Goal: Information Seeking & Learning: Learn about a topic

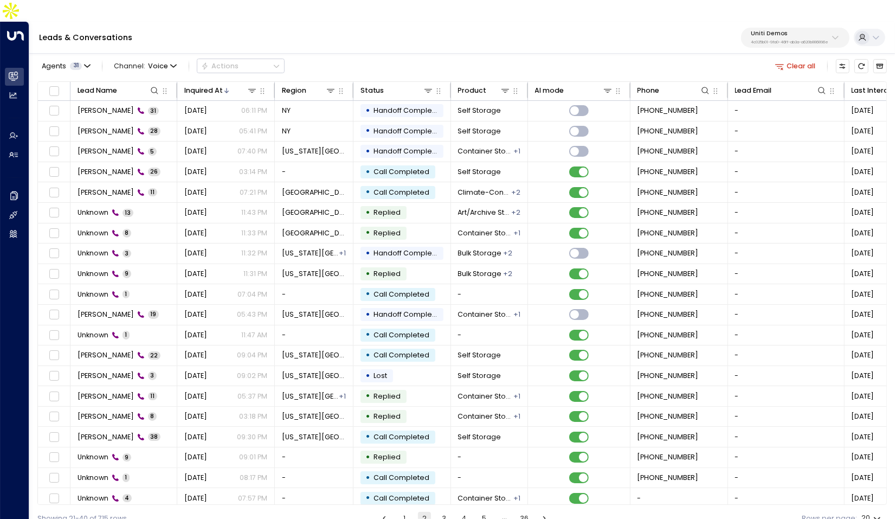
click at [803, 30] on div "Uniti Demos 4c025b01-9fa0-46ff-ab3a-a620b886896e" at bounding box center [790, 37] width 78 height 14
type input "********"
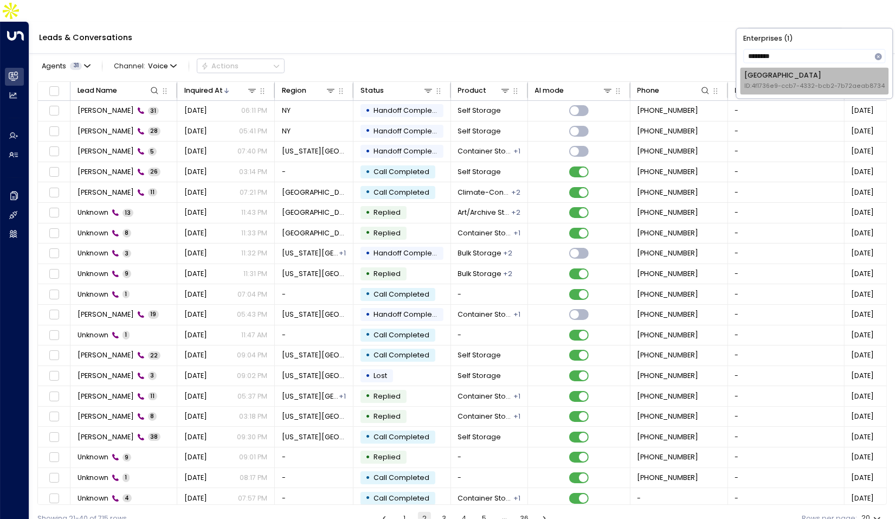
click at [756, 72] on div "Space Station ID: 4f1736e9-ccb7-4332-bcb2-7b72aeab8734" at bounding box center [814, 81] width 140 height 20
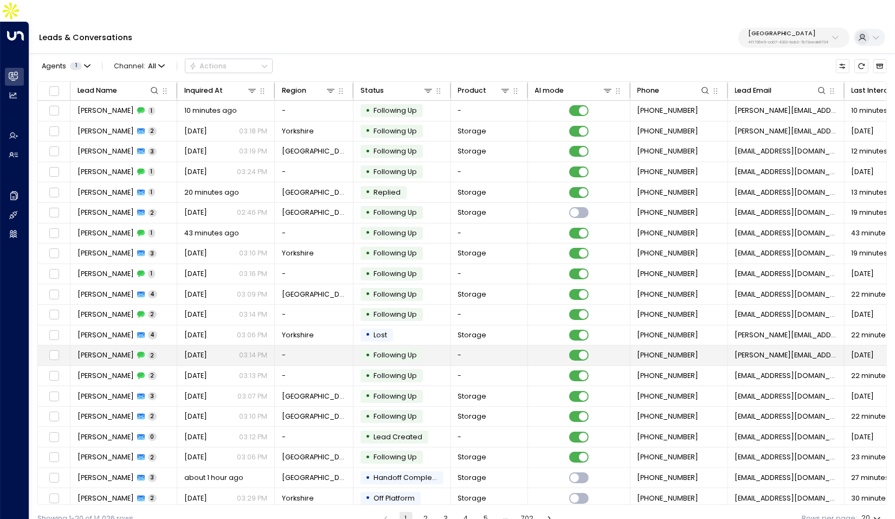
click at [140, 350] on div "Olivia Ravenhill 2" at bounding box center [116, 355] width 79 height 10
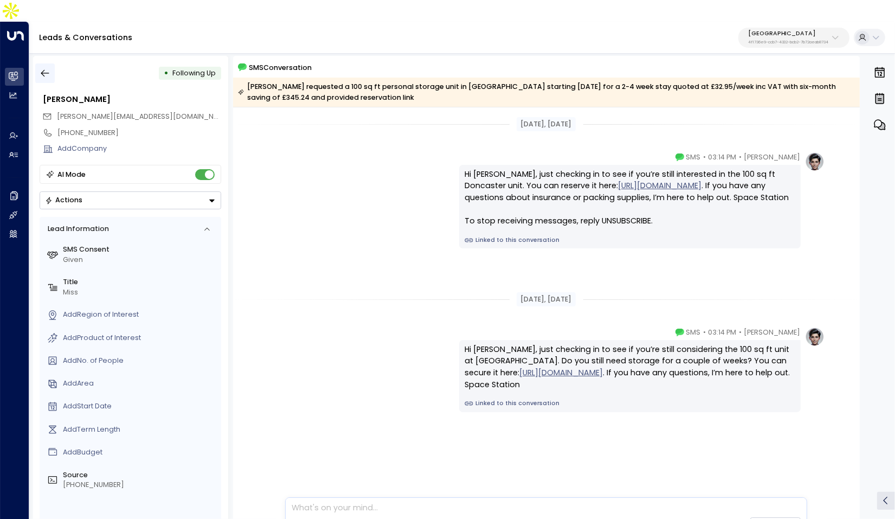
click at [43, 68] on icon "button" at bounding box center [45, 73] width 11 height 11
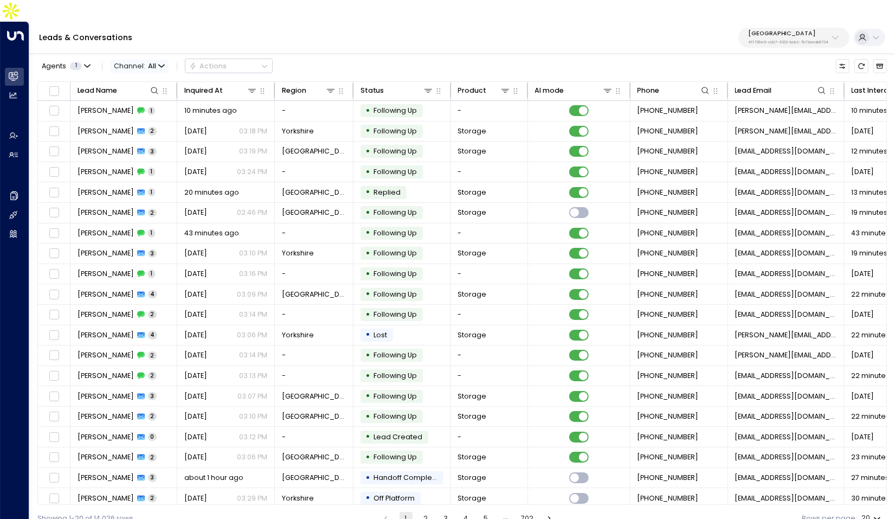
click at [164, 59] on span "Channel: All" at bounding box center [139, 66] width 59 height 14
click at [141, 87] on p "SMS" at bounding box center [143, 84] width 45 height 10
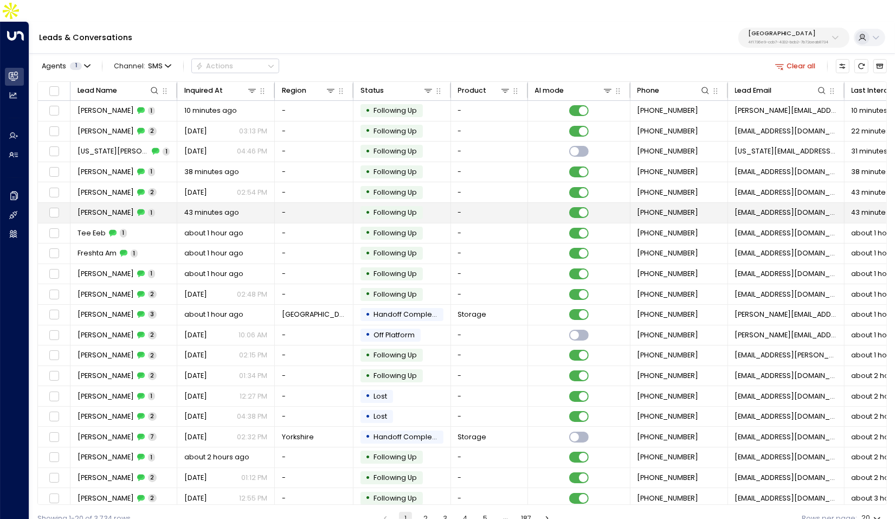
scroll to position [2, 0]
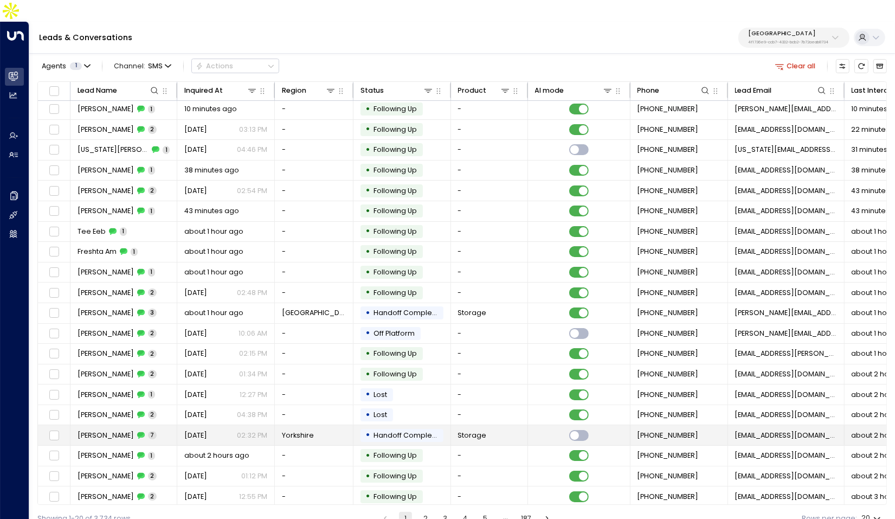
click at [165, 425] on td "Ben Tyrrell 7" at bounding box center [123, 435] width 107 height 20
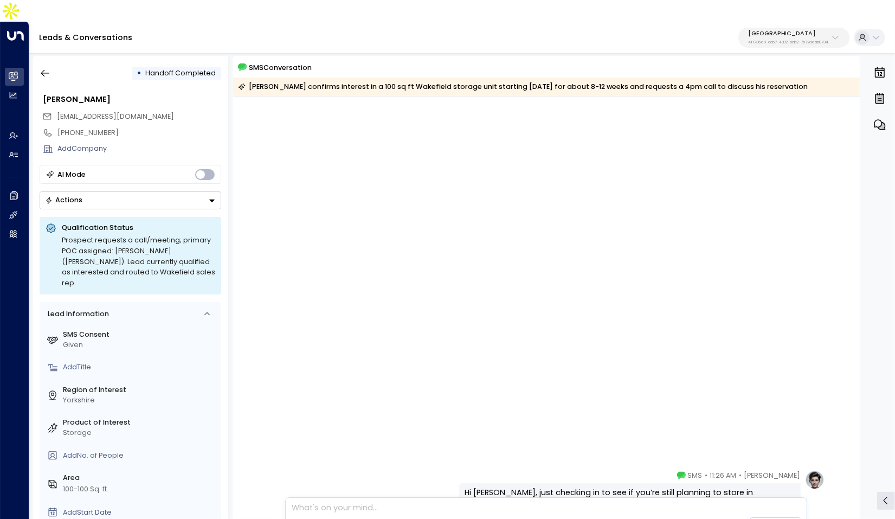
scroll to position [490, 0]
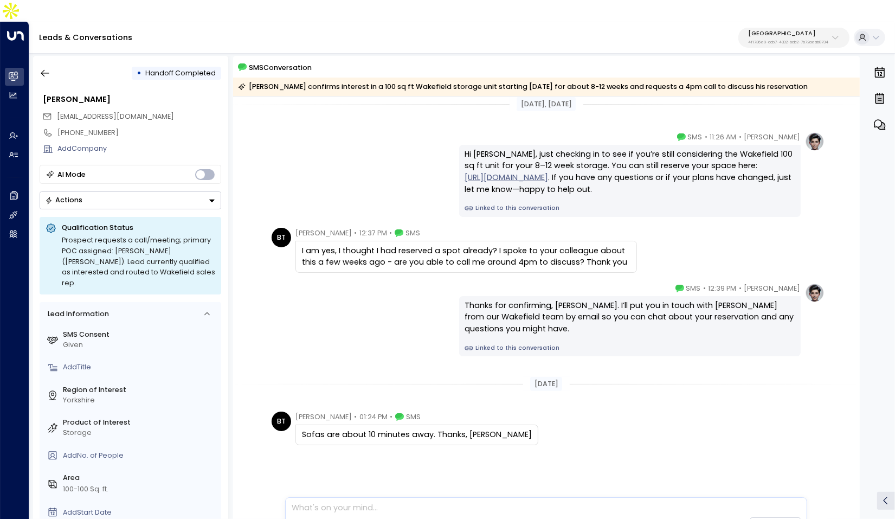
click at [530, 204] on link "Linked to this conversation" at bounding box center [628, 208] width 329 height 9
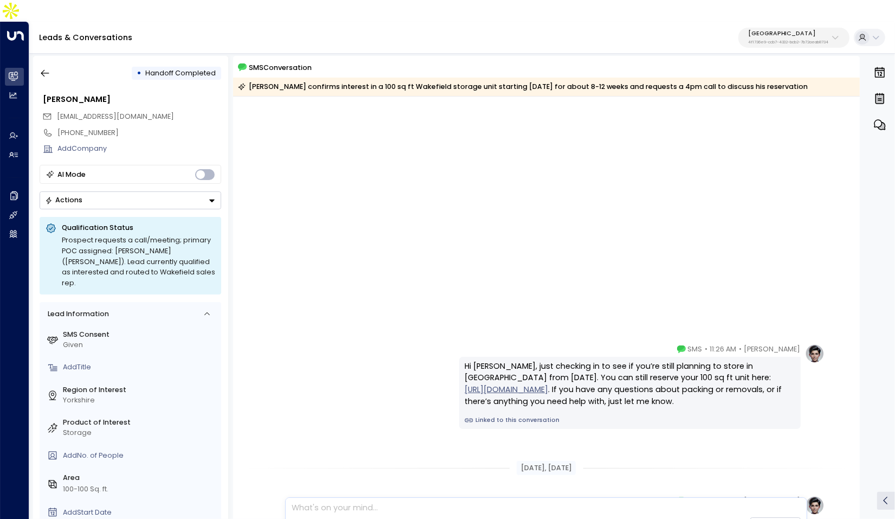
scroll to position [0, 0]
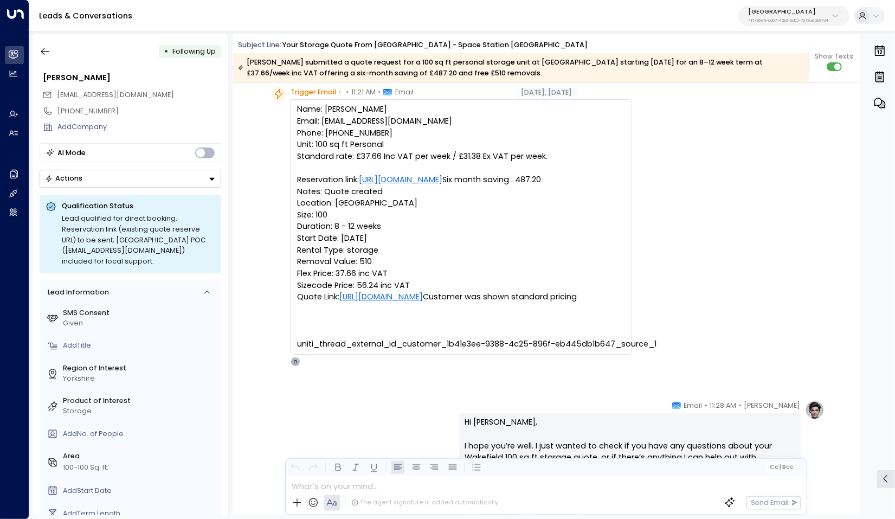
scroll to position [527, 0]
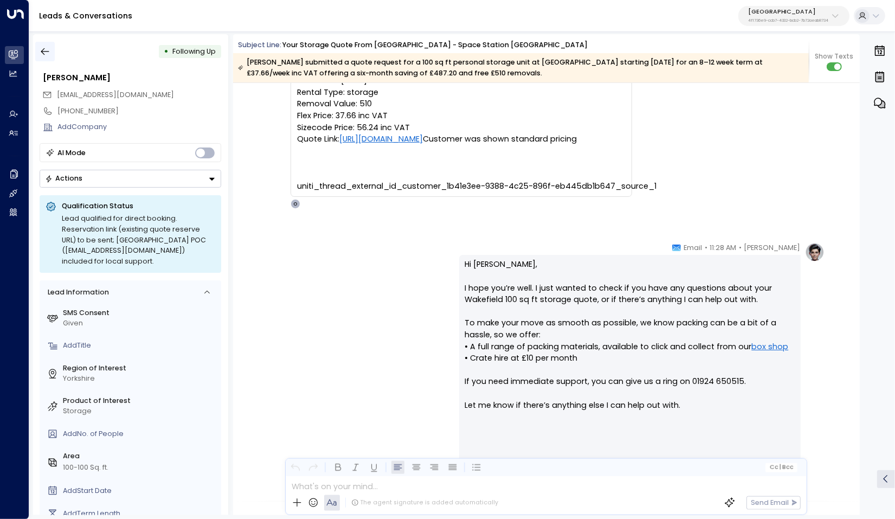
click at [40, 48] on icon "button" at bounding box center [45, 51] width 11 height 11
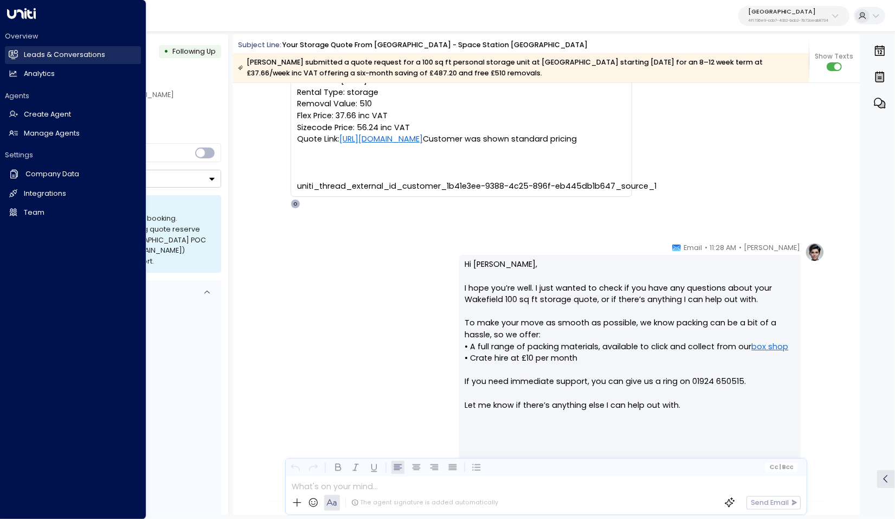
click at [24, 56] on h2 "Leads & Conversations" at bounding box center [64, 55] width 81 height 10
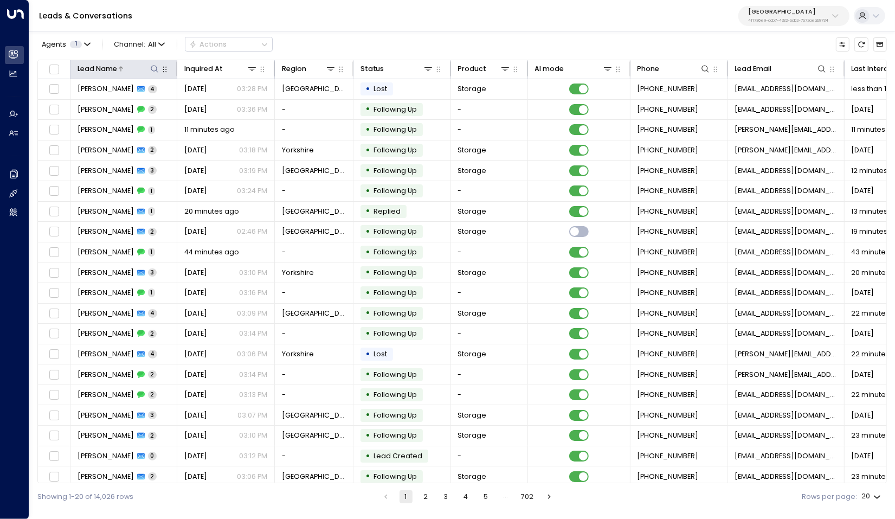
click at [152, 67] on icon at bounding box center [154, 68] width 9 height 9
type input "****"
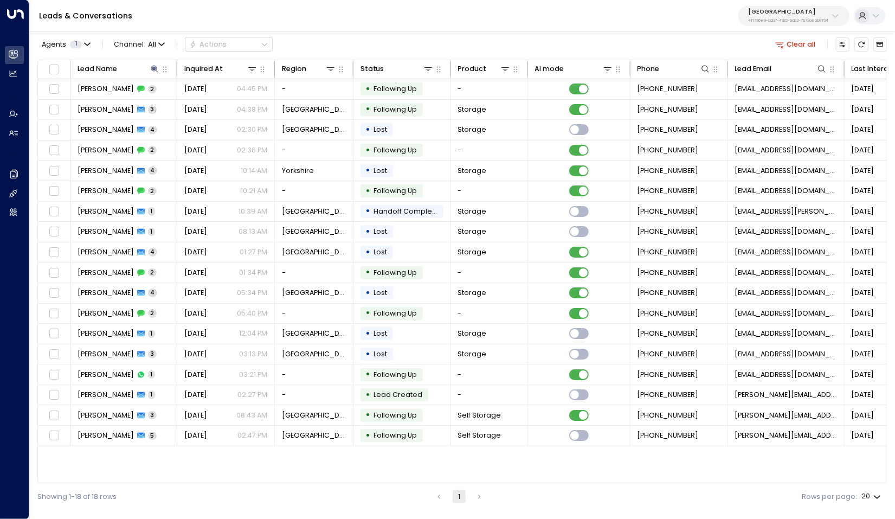
click at [328, 30] on div "Leads & Conversations Space Station 4f1736e9-ccb7-4332-bcb2-7b72aeab8734" at bounding box center [461, 16] width 865 height 32
click at [882, 46] on icon "Archived Leads" at bounding box center [879, 44] width 7 height 5
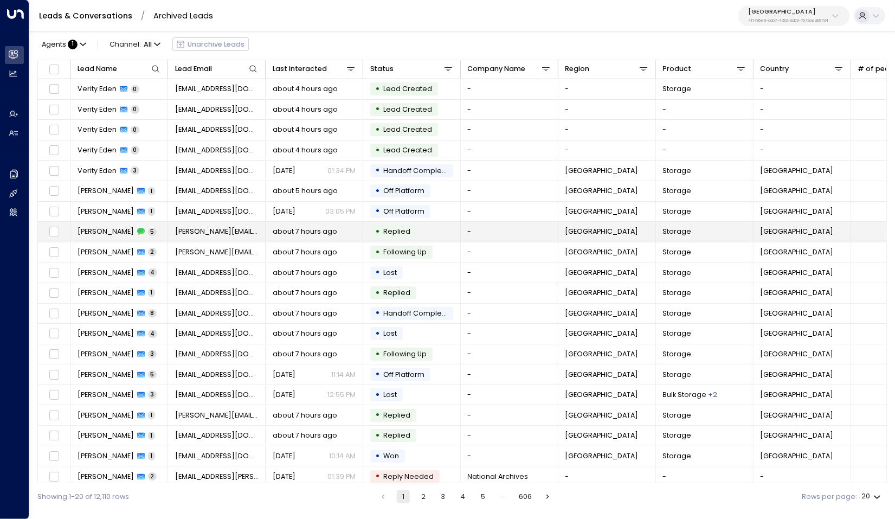
click at [108, 227] on span "Emily Craythorne" at bounding box center [105, 232] width 56 height 10
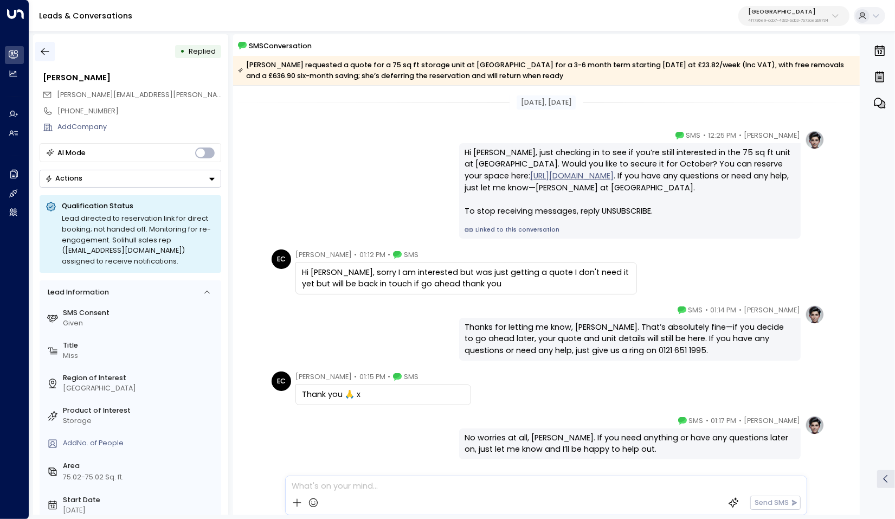
click at [40, 48] on icon "button" at bounding box center [45, 51] width 11 height 11
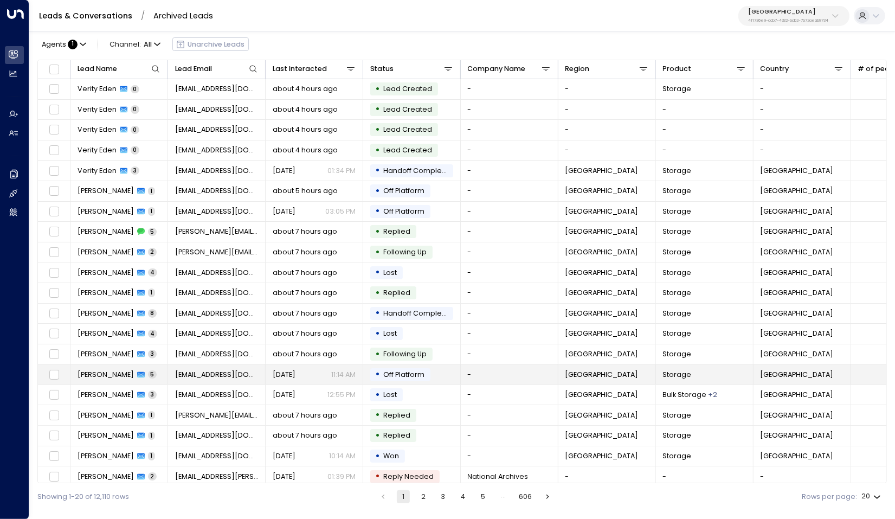
scroll to position [2, 0]
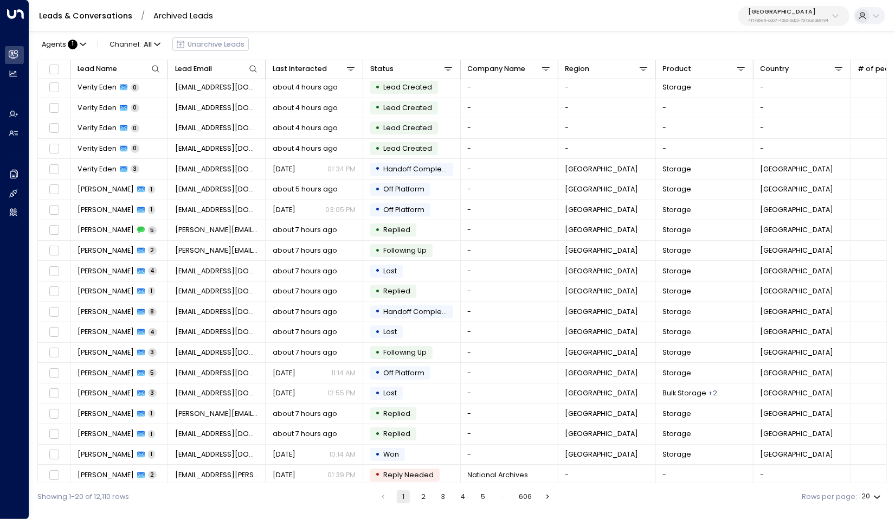
click at [422, 499] on button "2" at bounding box center [423, 496] width 13 height 13
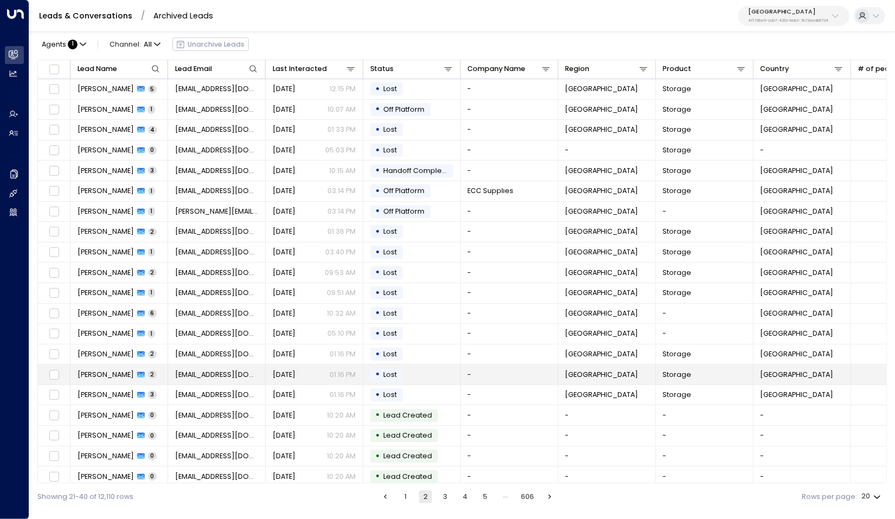
scroll to position [2, 0]
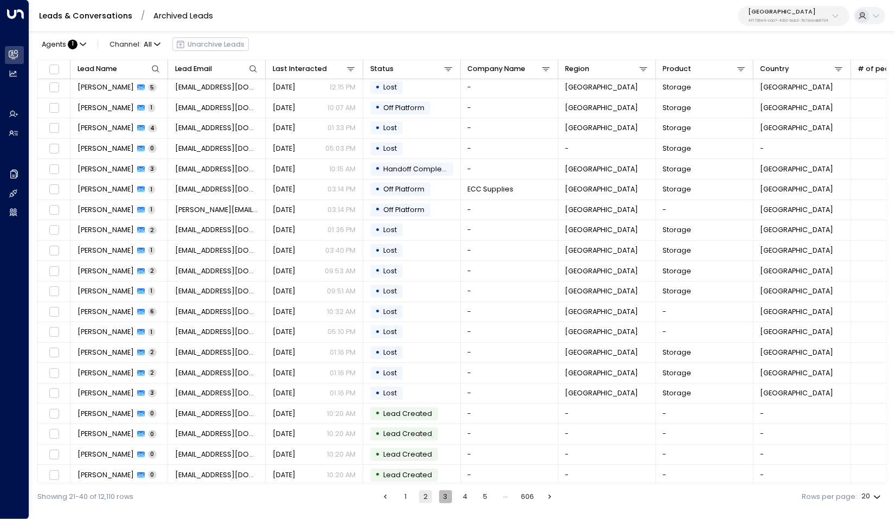
click at [444, 497] on button "3" at bounding box center [445, 496] width 13 height 13
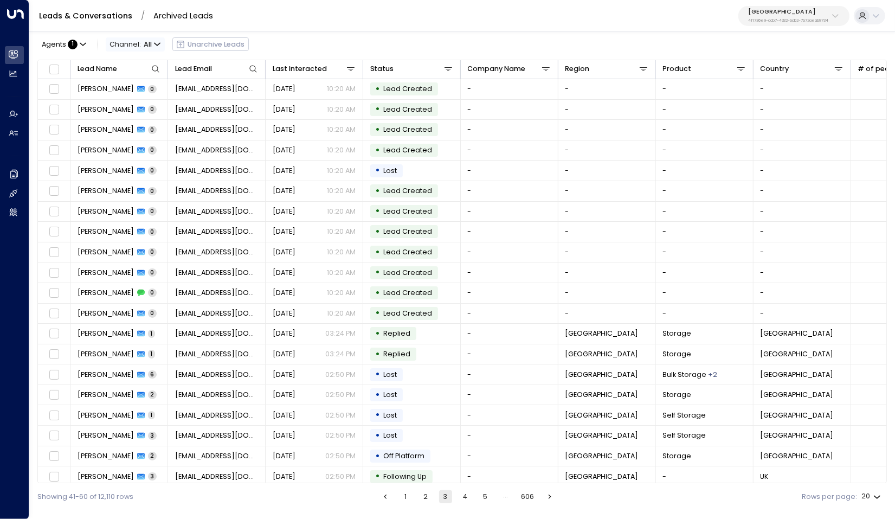
click at [154, 44] on icon "button" at bounding box center [156, 44] width 5 height 2
click at [256, 23] on div at bounding box center [447, 259] width 895 height 519
click at [154, 44] on icon "button" at bounding box center [157, 44] width 7 height 7
click at [284, 39] on div at bounding box center [447, 259] width 895 height 519
click at [159, 68] on icon at bounding box center [155, 68] width 9 height 9
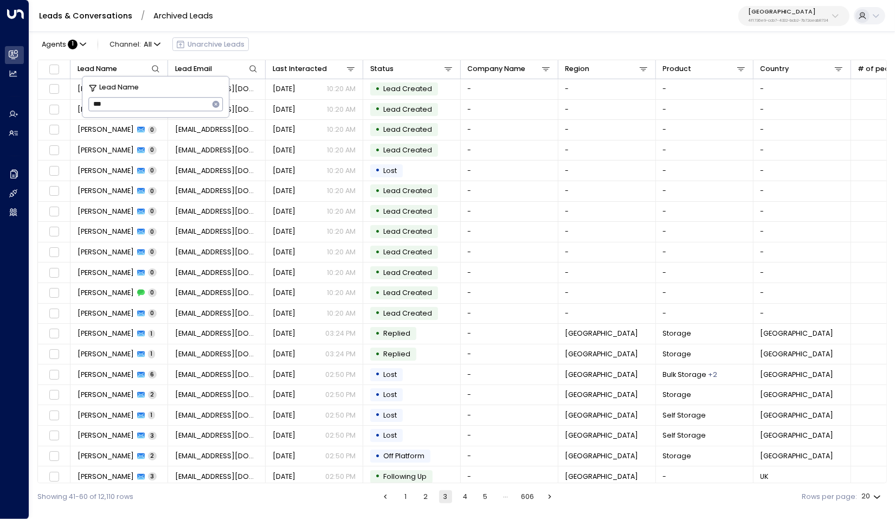
type input "****"
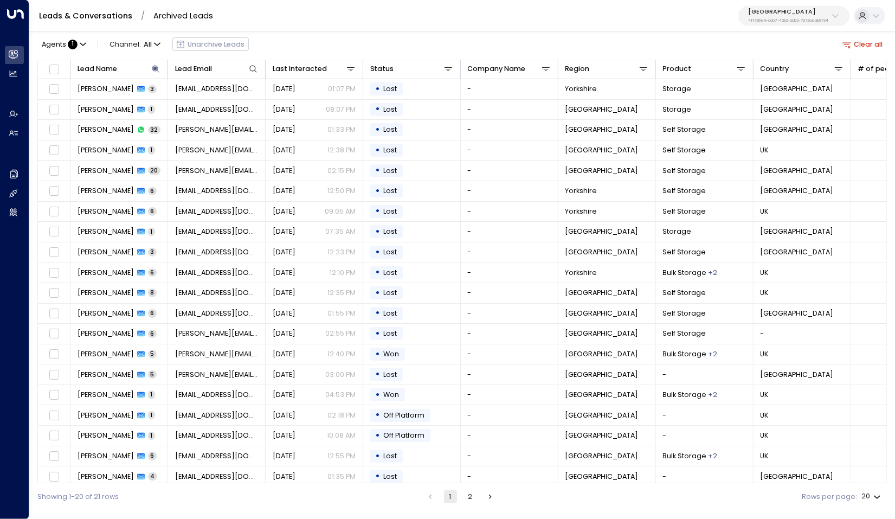
click at [289, 34] on div "Agents : 1 Channel: All Unarchive Leads Clear all" at bounding box center [461, 44] width 849 height 21
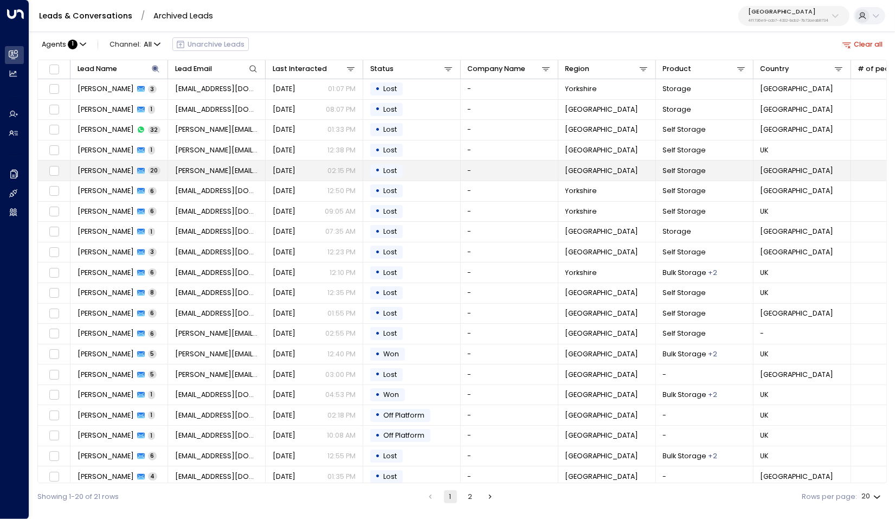
click at [132, 166] on div "Dale Fellows 20" at bounding box center [118, 171] width 83 height 10
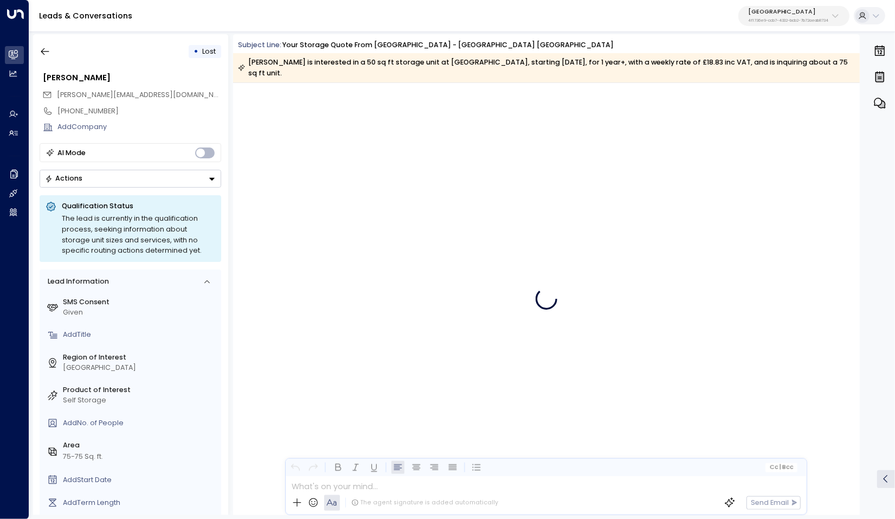
scroll to position [15176, 0]
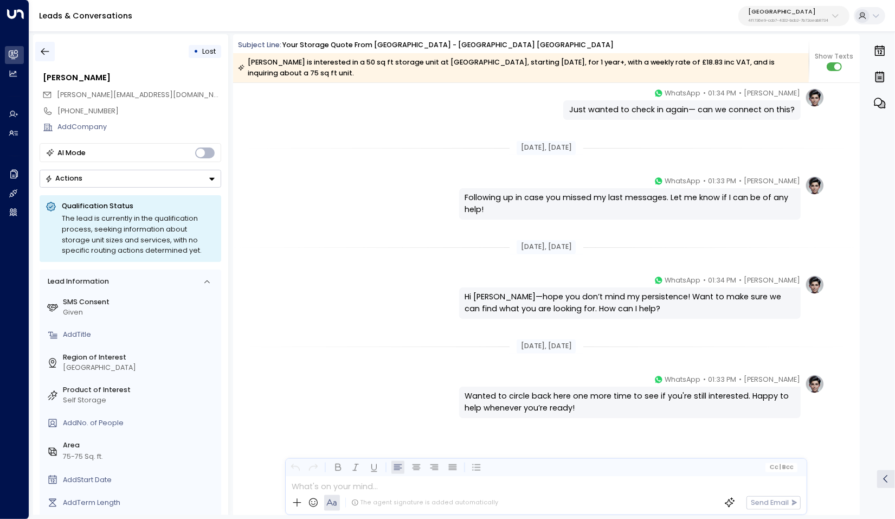
click at [41, 49] on icon "button" at bounding box center [45, 51] width 11 height 11
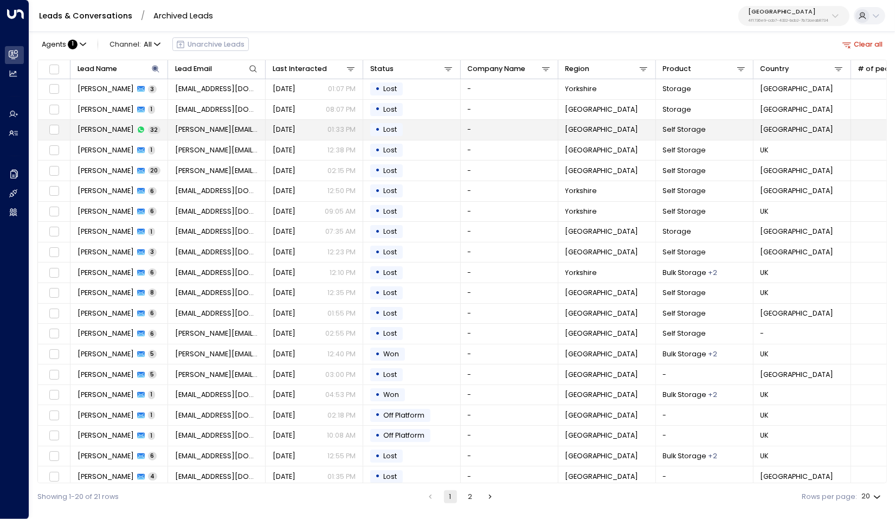
click at [118, 131] on span "[PERSON_NAME]" at bounding box center [105, 130] width 56 height 10
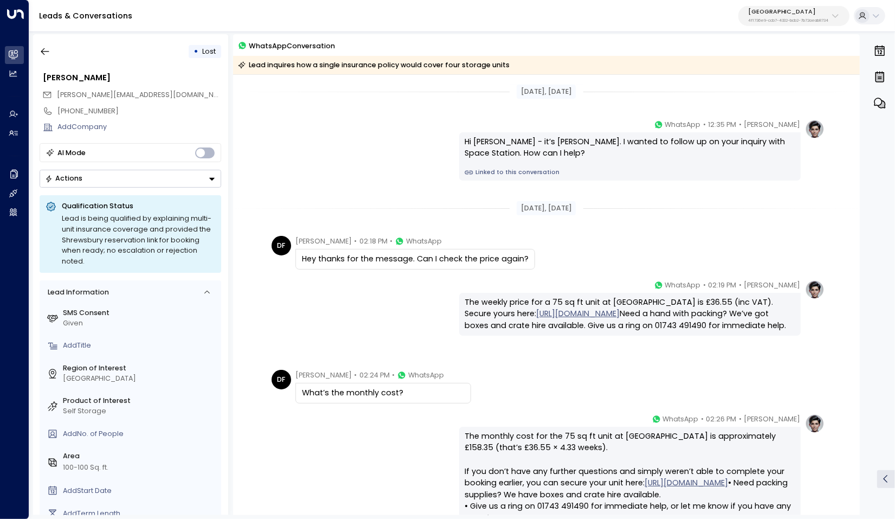
click at [520, 174] on link "Linked to this conversation" at bounding box center [628, 172] width 329 height 9
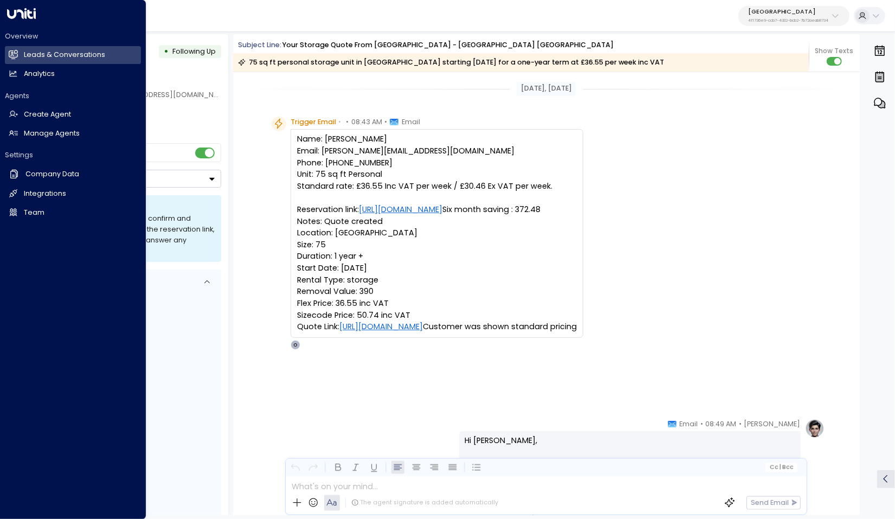
click at [2, 365] on div "Overview Leads & Conversations Leads & Conversations Analytics Analytics Agents…" at bounding box center [73, 259] width 146 height 519
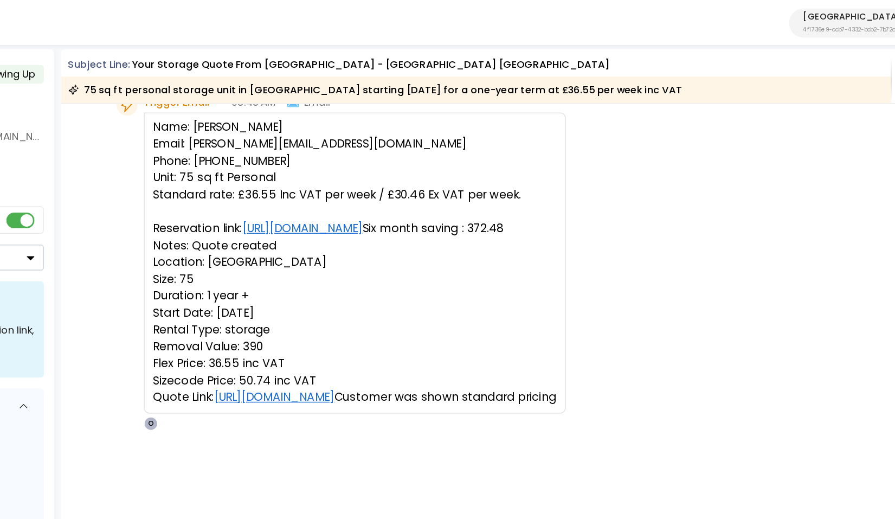
scroll to position [56, 0]
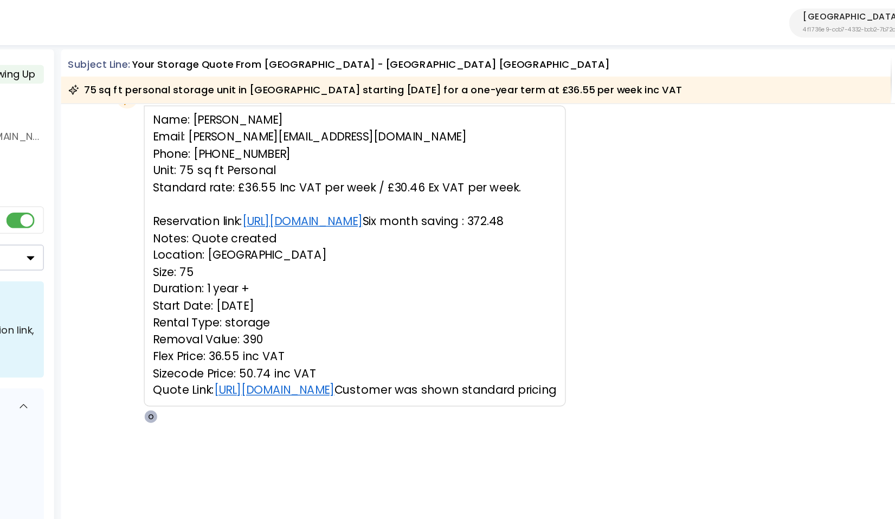
drag, startPoint x: 316, startPoint y: 119, endPoint x: 396, endPoint y: 121, distance: 79.7
click at [396, 121] on pre "Name: [PERSON_NAME] Email: [PERSON_NAME][EMAIL_ADDRESS][DOMAIN_NAME] Phone: [PH…" at bounding box center [437, 176] width 280 height 199
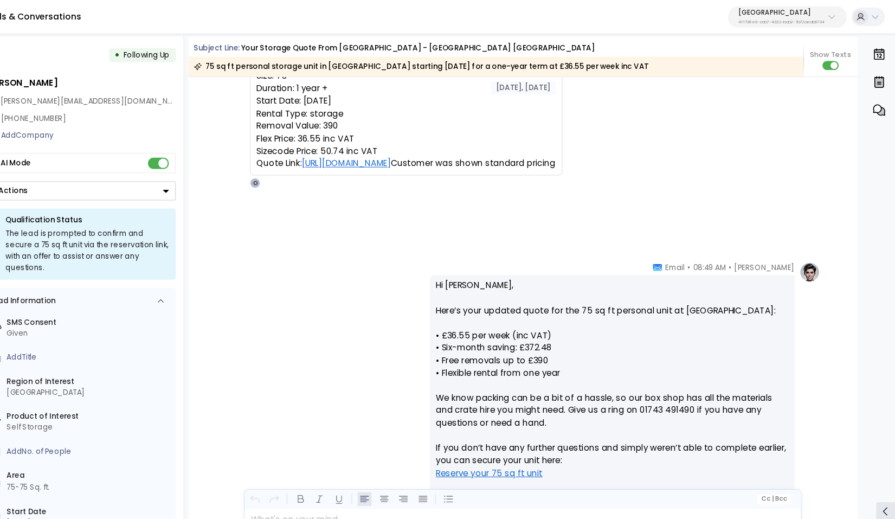
scroll to position [0, 0]
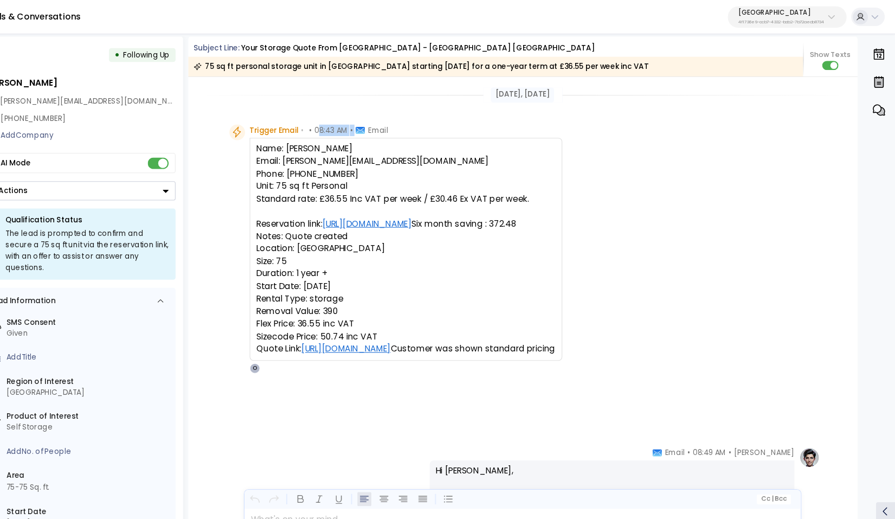
drag, startPoint x: 353, startPoint y: 120, endPoint x: 394, endPoint y: 126, distance: 41.2
click at [394, 126] on div "Trigger Email • • 08:43 AM • Email" at bounding box center [355, 122] width 130 height 11
click at [366, 120] on span "08:43 AM" at bounding box center [366, 122] width 31 height 11
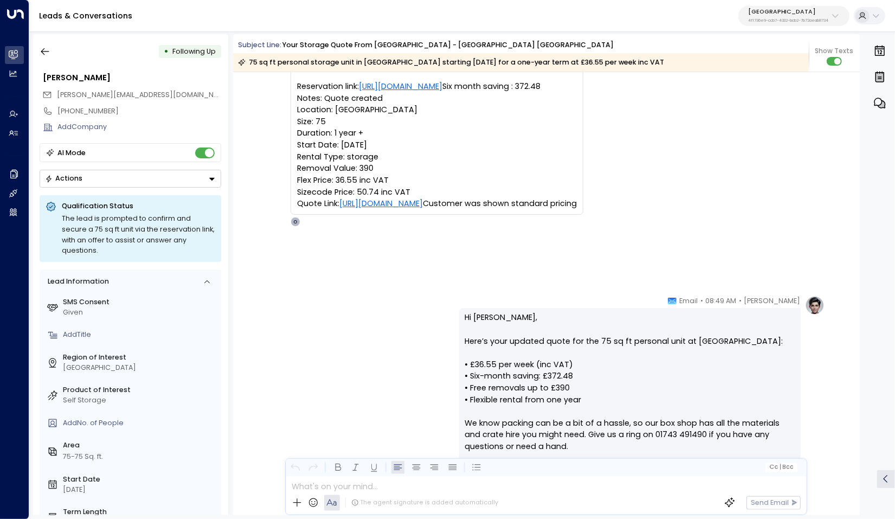
scroll to position [168, 0]
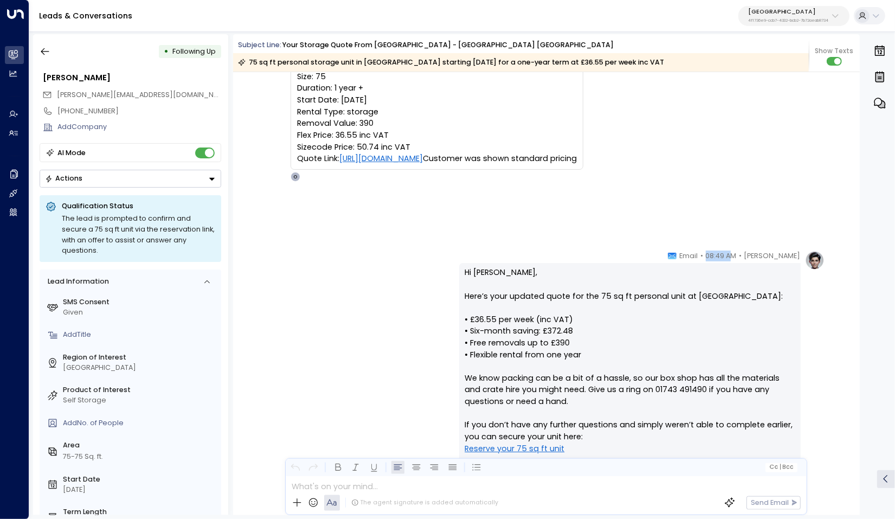
drag, startPoint x: 717, startPoint y: 258, endPoint x: 755, endPoint y: 263, distance: 38.2
click at [747, 260] on div "Olivia Parker • 08:49 AM • Email" at bounding box center [734, 255] width 133 height 11
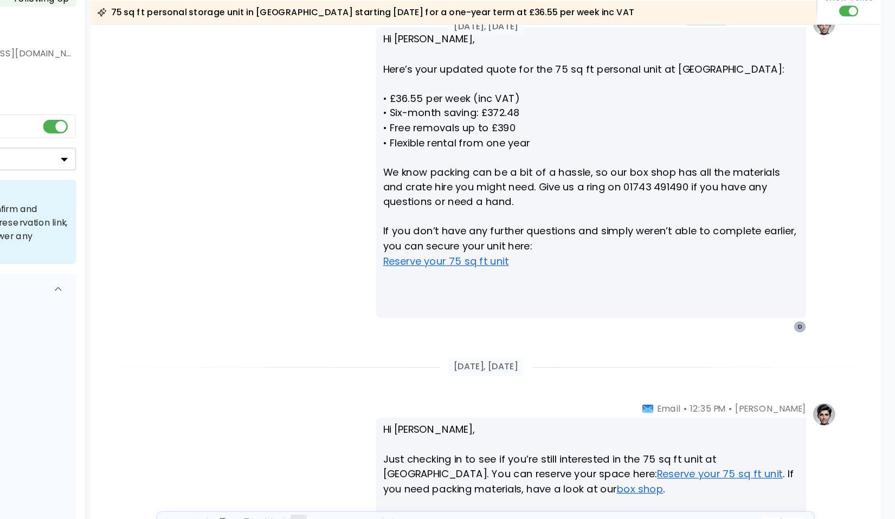
scroll to position [318, 0]
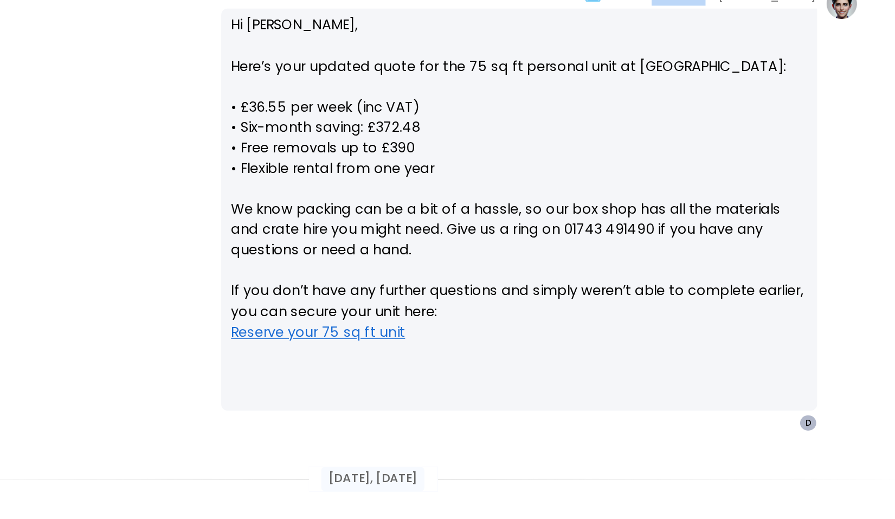
drag, startPoint x: 483, startPoint y: 169, endPoint x: 579, endPoint y: 166, distance: 96.0
click at [579, 166] on p "Hi Mr Fellows, Here’s your updated quote for the 75 sq ft personal unit at Shre…" at bounding box center [628, 216] width 329 height 199
drag, startPoint x: 473, startPoint y: 178, endPoint x: 565, endPoint y: 178, distance: 92.7
click at [565, 178] on p "Hi Mr Fellows, Here’s your updated quote for the 75 sq ft personal unit at Shre…" at bounding box center [628, 216] width 329 height 199
drag, startPoint x: 477, startPoint y: 186, endPoint x: 571, endPoint y: 186, distance: 94.3
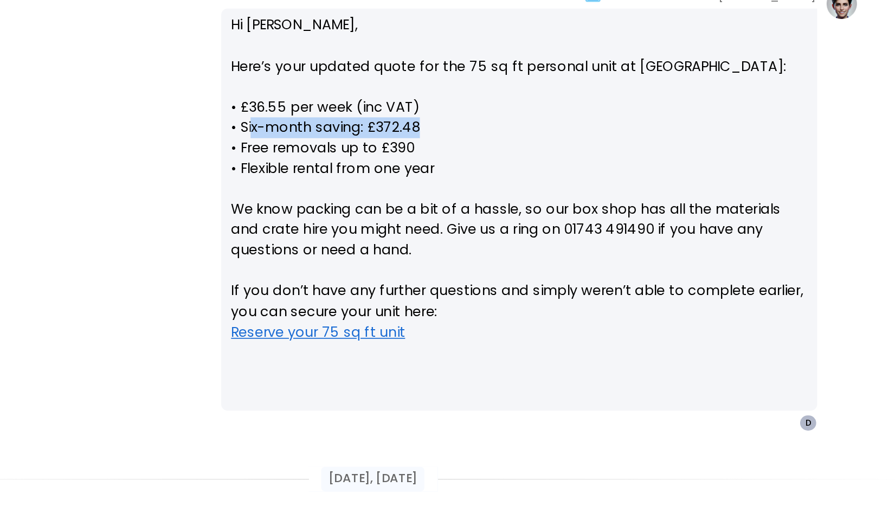
click at [571, 186] on p "Hi Mr Fellows, Here’s your updated quote for the 75 sq ft personal unit at Shre…" at bounding box center [628, 216] width 329 height 199
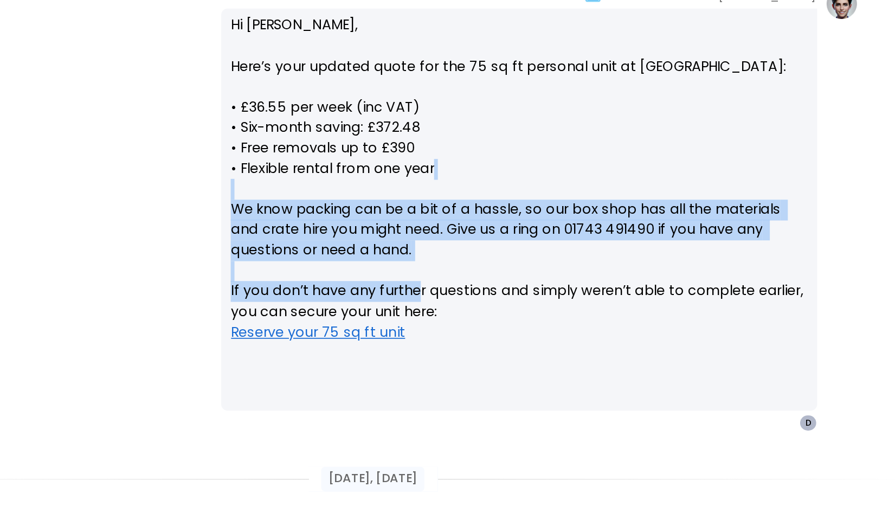
drag, startPoint x: 468, startPoint y: 222, endPoint x: 574, endPoint y: 287, distance: 125.3
click at [572, 283] on p "Hi Mr Fellows, Here’s your updated quote for the 75 sq ft personal unit at Shre…" at bounding box center [628, 216] width 329 height 199
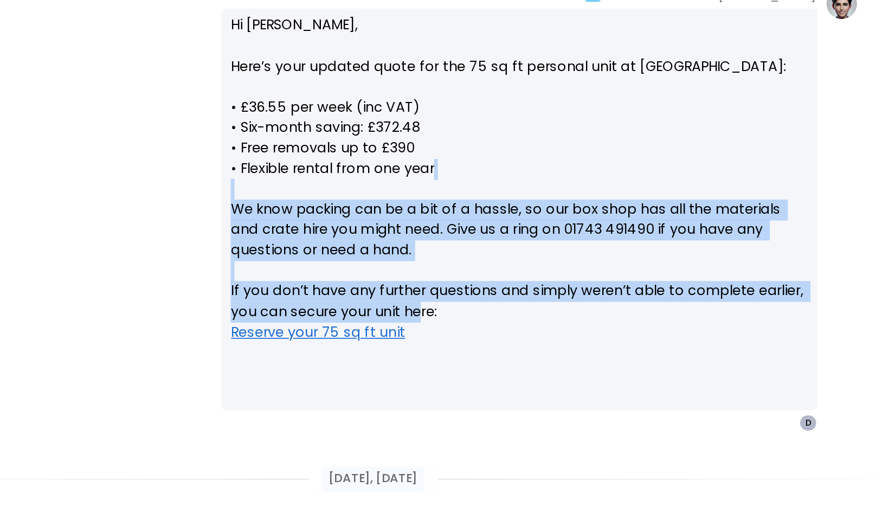
click at [634, 273] on p "Hi Mr Fellows, Here’s your updated quote for the 75 sq ft personal unit at Shre…" at bounding box center [628, 216] width 329 height 199
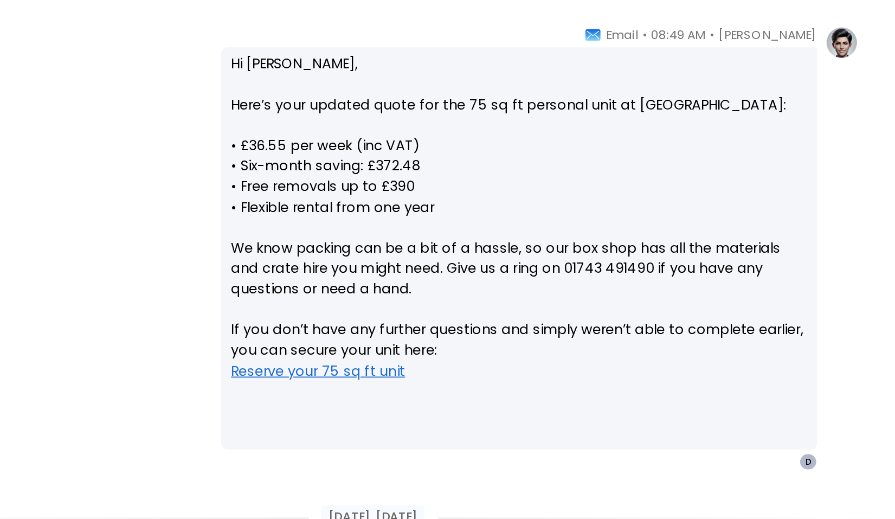
scroll to position [293, 0]
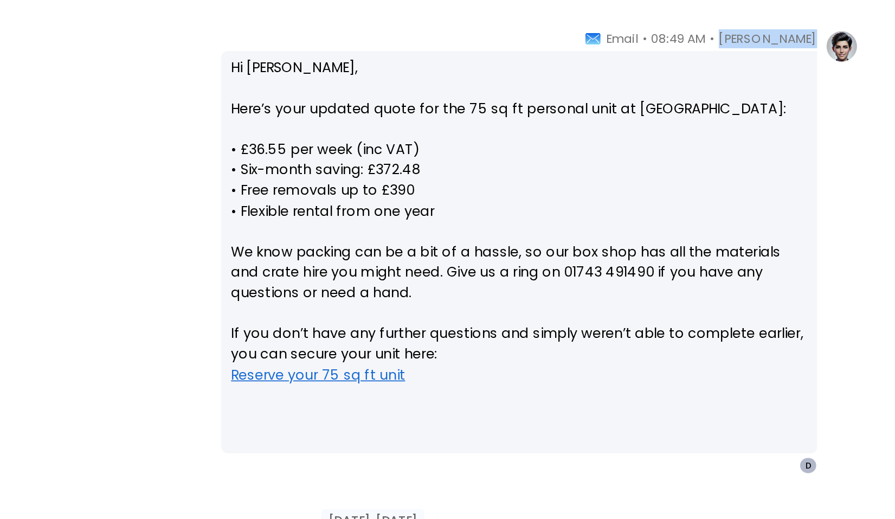
drag, startPoint x: 756, startPoint y: 131, endPoint x: 799, endPoint y: 132, distance: 42.8
click at [799, 132] on div "Olivia Parker • 08:49 AM • Email Hi Mr Fellows, Here’s your updated quote for t…" at bounding box center [641, 252] width 365 height 255
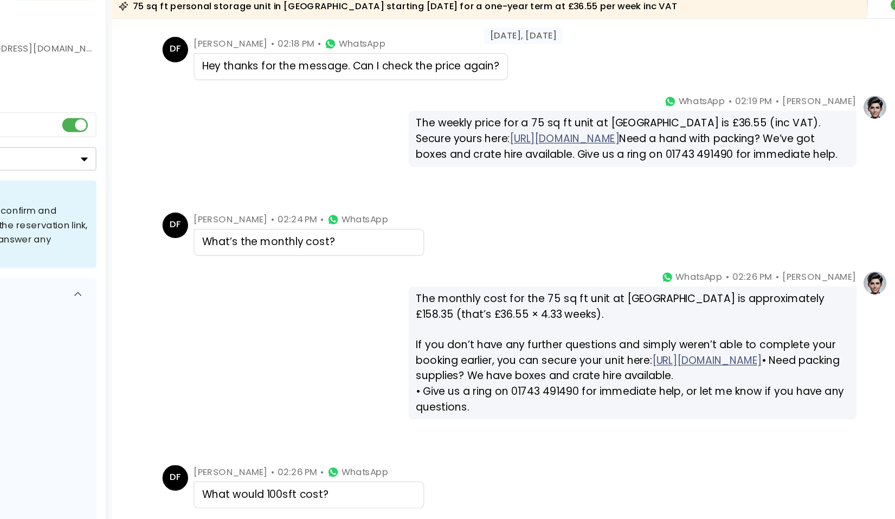
scroll to position [1291, 0]
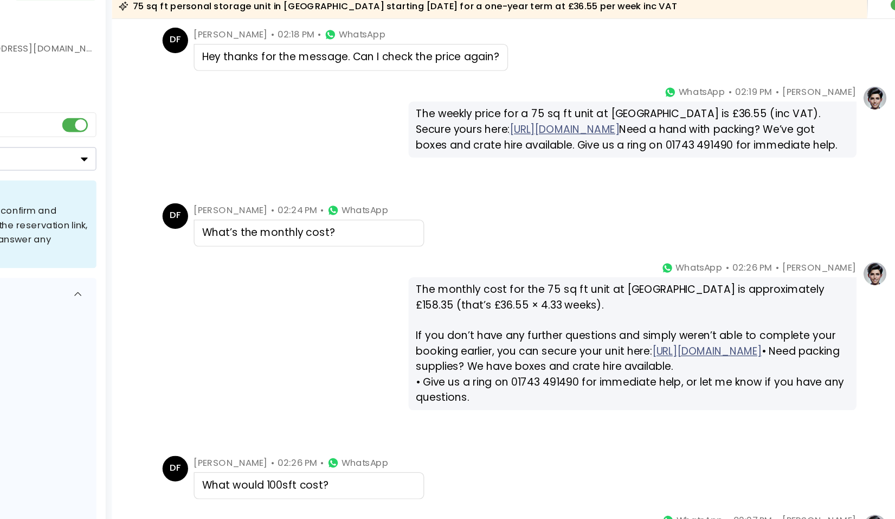
click at [559, 174] on div "The weekly price for a 75 sq ft unit at Shrewsbury is £36.55 (inc VAT). Secure …" at bounding box center [628, 156] width 329 height 35
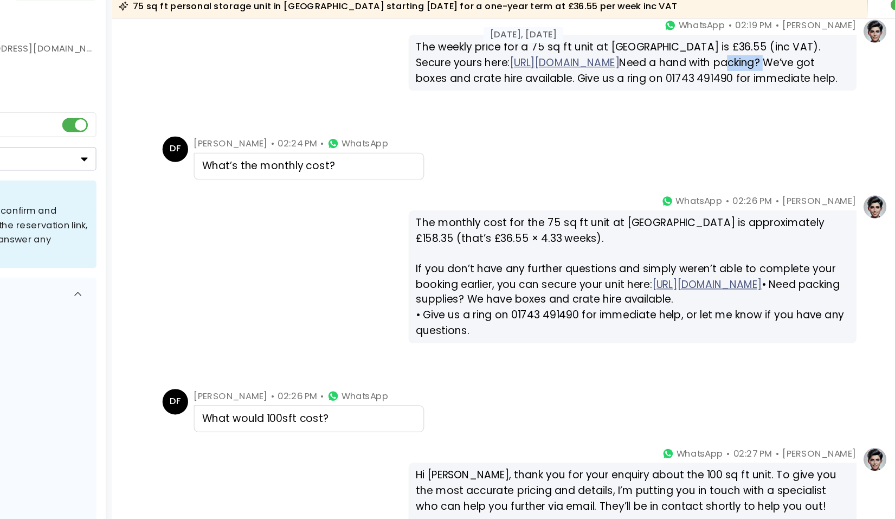
scroll to position [1352, 0]
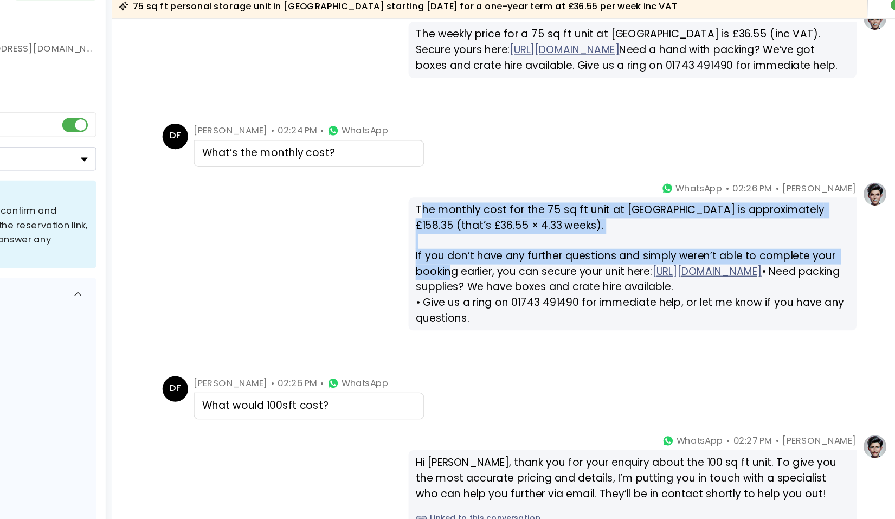
drag, startPoint x: 470, startPoint y: 219, endPoint x: 516, endPoint y: 259, distance: 60.7
click at [516, 258] on div "The monthly cost for the 75 sq ft unit at Shrewsbury is approximately £158.35 (…" at bounding box center [628, 259] width 329 height 94
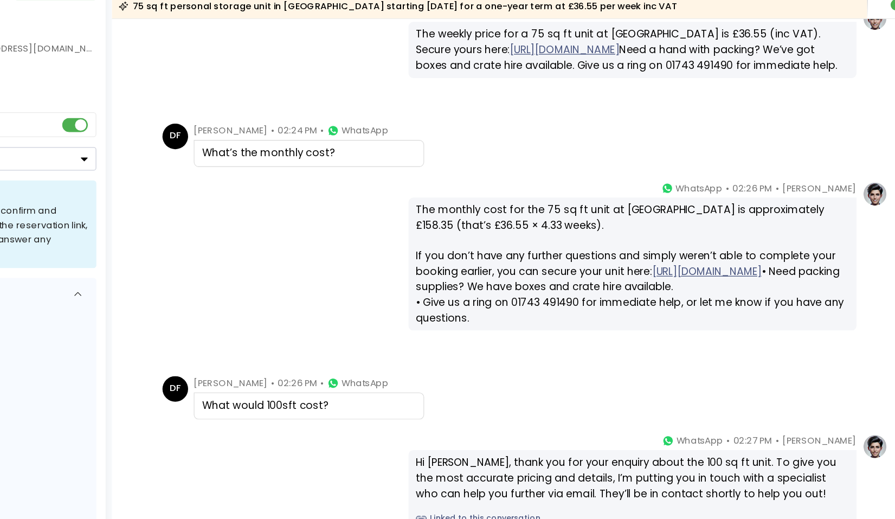
click at [529, 306] on div "The monthly cost for the 75 sq ft unit at Shrewsbury is approximately £158.35 (…" at bounding box center [628, 259] width 329 height 94
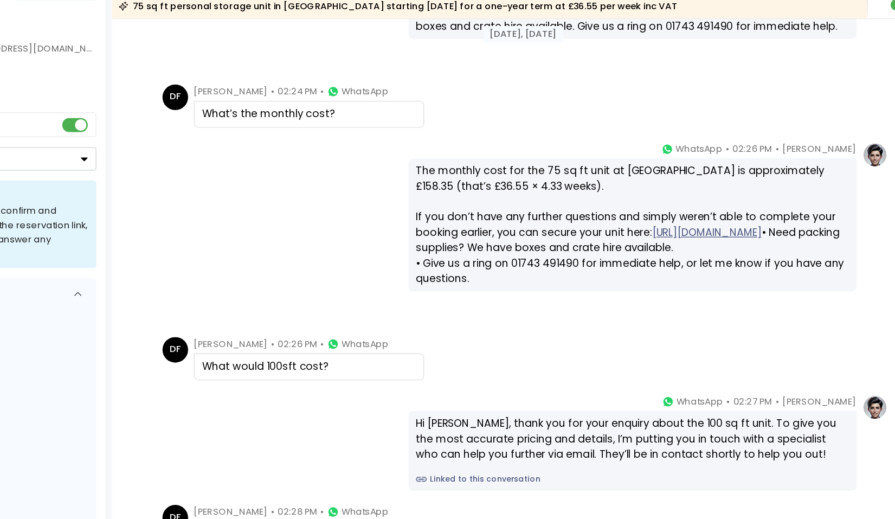
scroll to position [1390, 0]
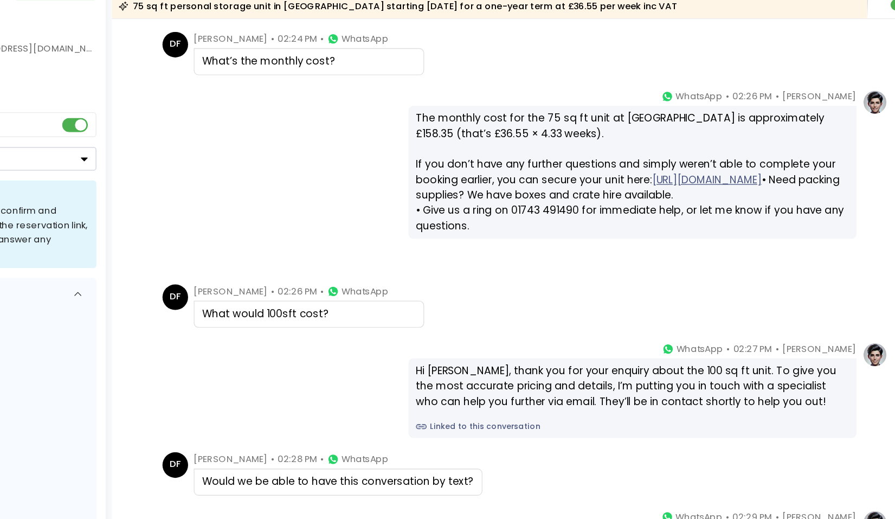
click at [365, 296] on div "What would 100sft cost?" at bounding box center [383, 297] width 163 height 12
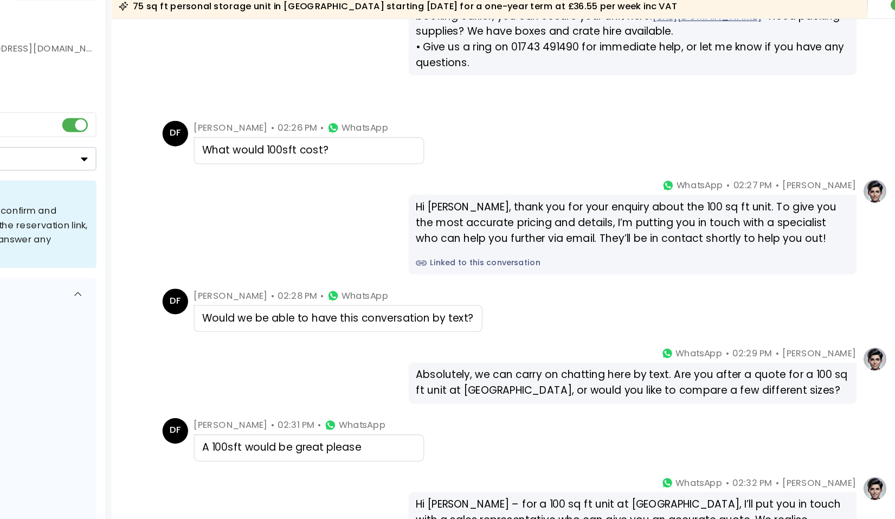
scroll to position [1561, 0]
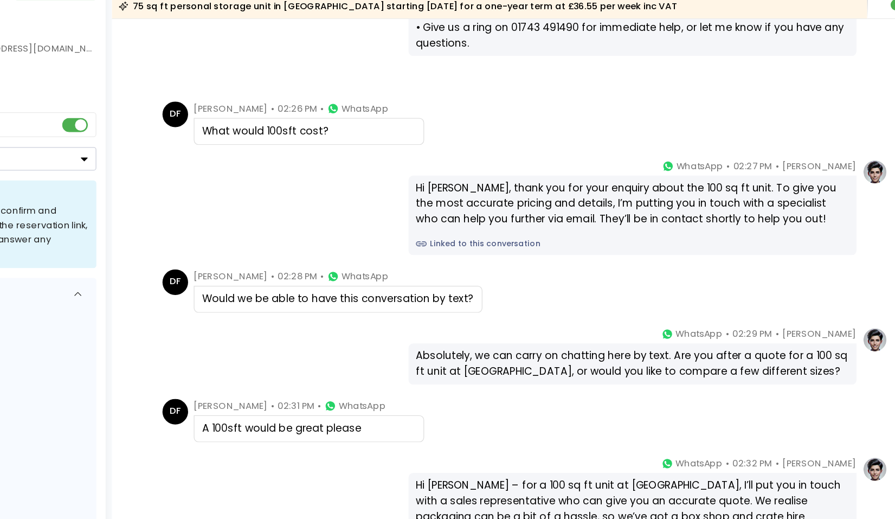
click at [547, 218] on div "Hi Dale, thank you for your enquiry about the 100 sq ft unit. To give you the m…" at bounding box center [628, 212] width 329 height 35
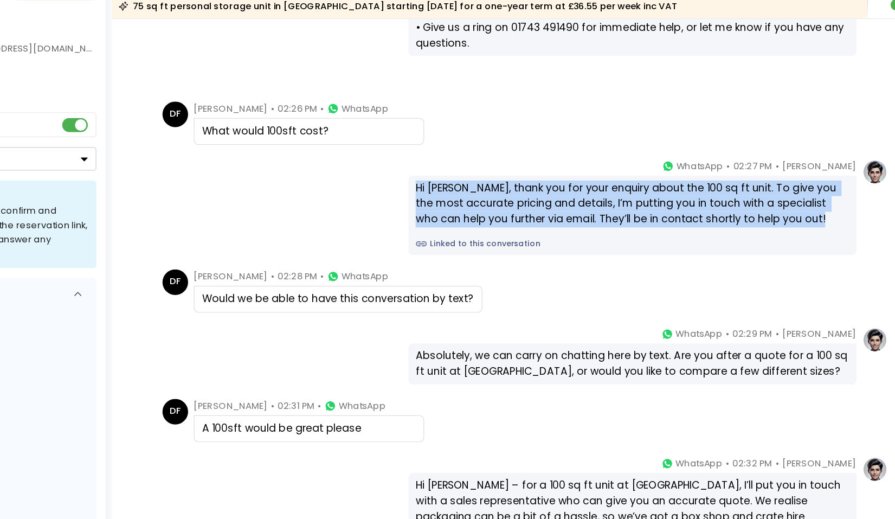
click at [547, 218] on div "Hi Dale, thank you for your enquiry about the 100 sq ft unit. To give you the m…" at bounding box center [628, 212] width 329 height 35
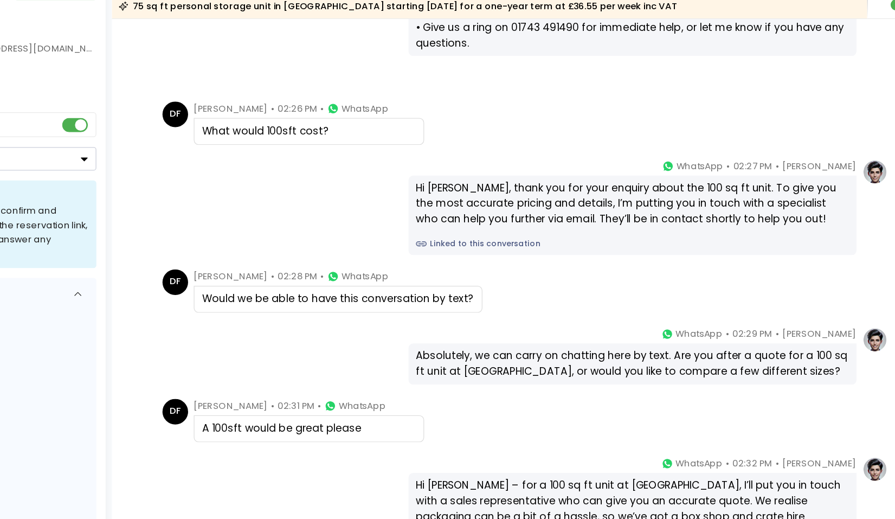
click at [542, 335] on div "Absolutely, we can carry on chatting here by text. Are you after a quote for a …" at bounding box center [628, 334] width 329 height 23
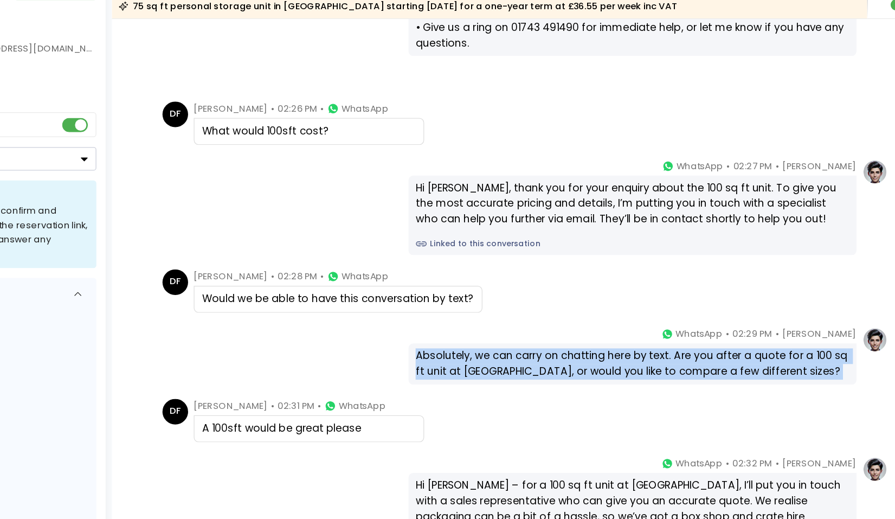
click at [542, 335] on div "Absolutely, we can carry on chatting here by text. Are you after a quote for a …" at bounding box center [628, 334] width 329 height 23
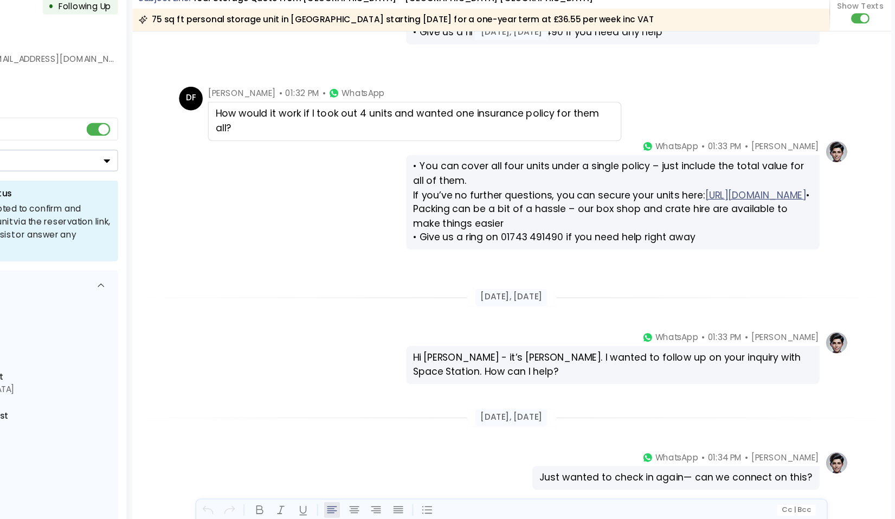
scroll to position [2925, 0]
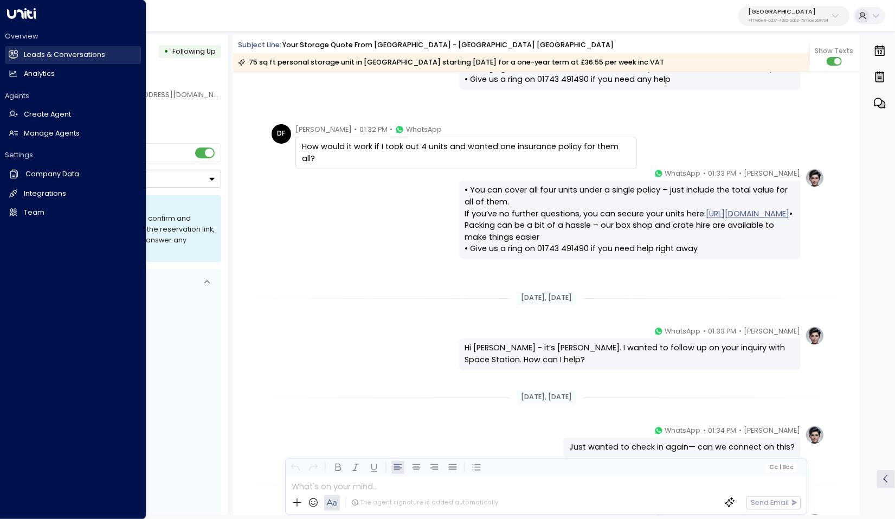
click at [42, 56] on h2 "Leads & Conversations" at bounding box center [64, 55] width 81 height 10
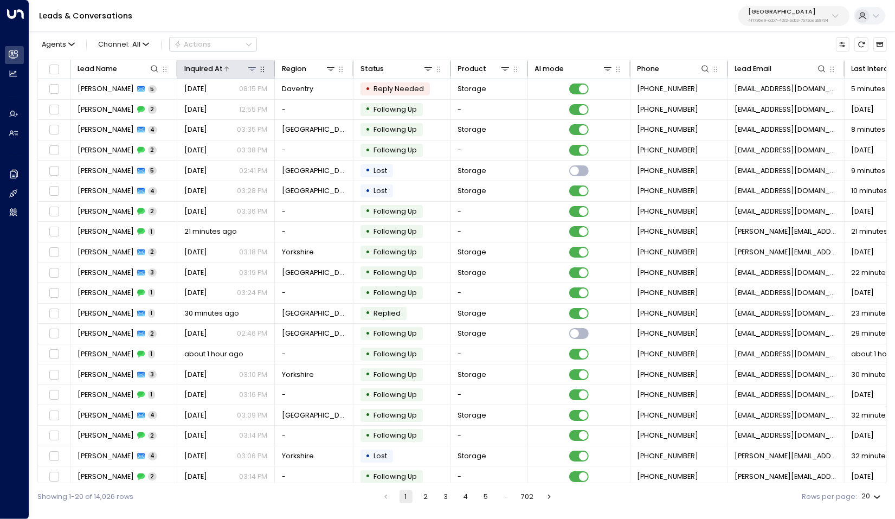
click at [223, 69] on div at bounding box center [240, 68] width 35 height 11
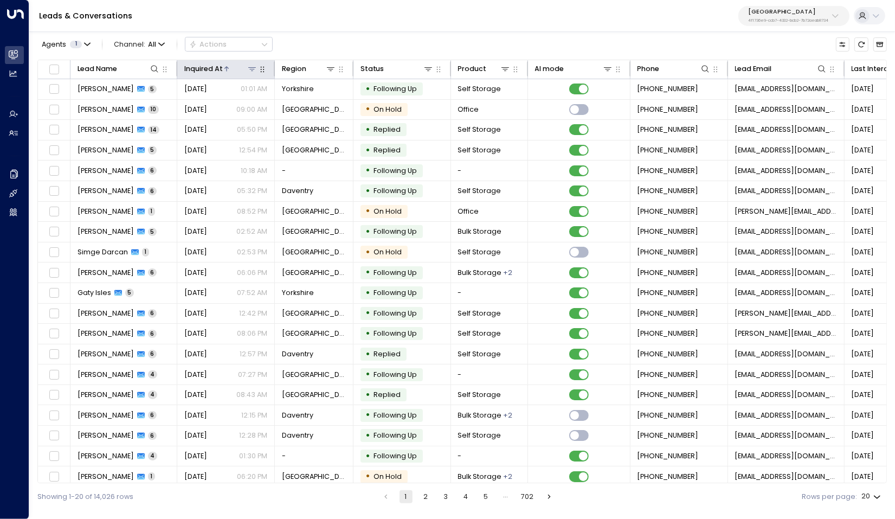
click at [223, 69] on div at bounding box center [240, 68] width 35 height 11
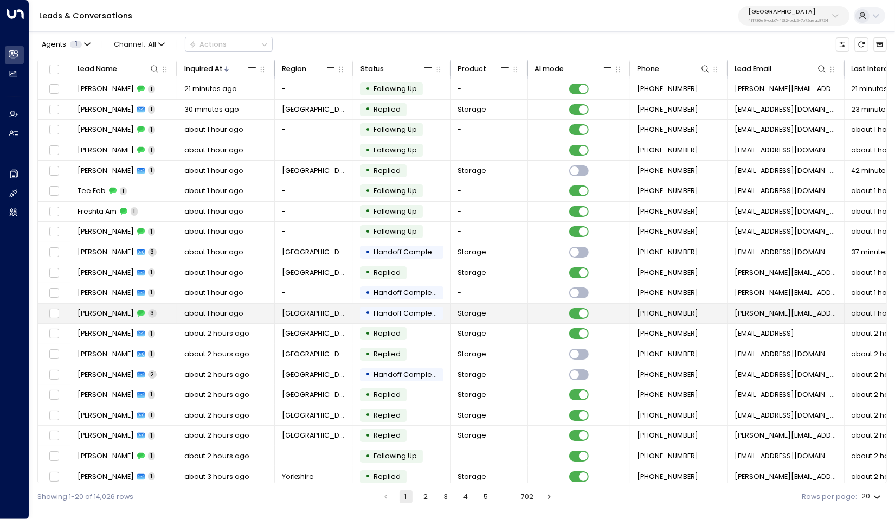
click at [153, 313] on td "Simon Forster 3" at bounding box center [123, 313] width 107 height 20
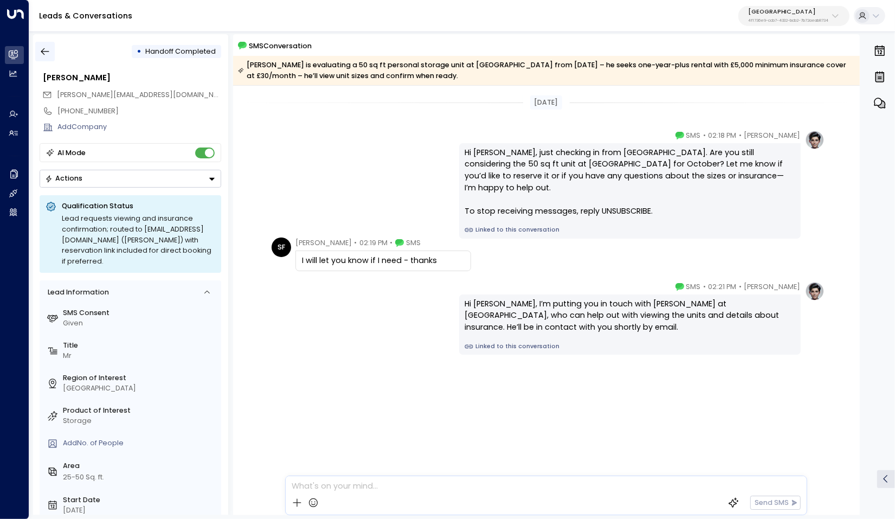
click at [45, 54] on icon "button" at bounding box center [45, 51] width 11 height 11
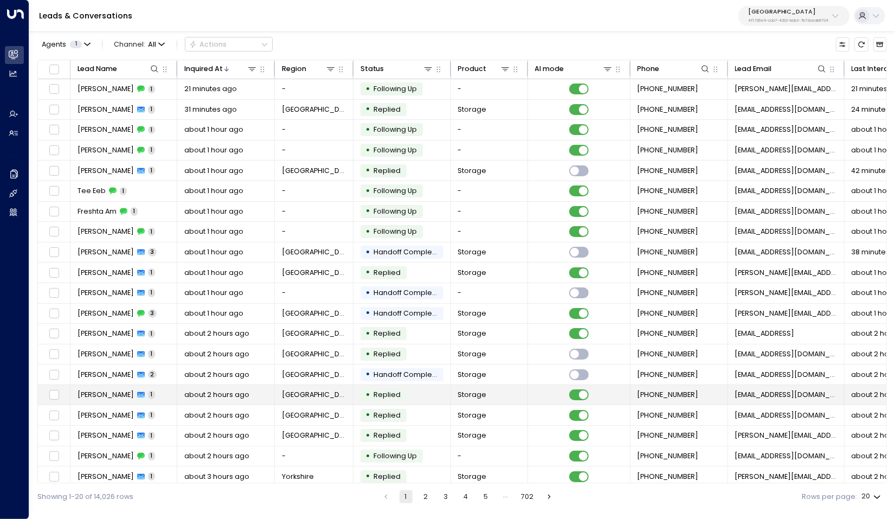
scroll to position [2, 0]
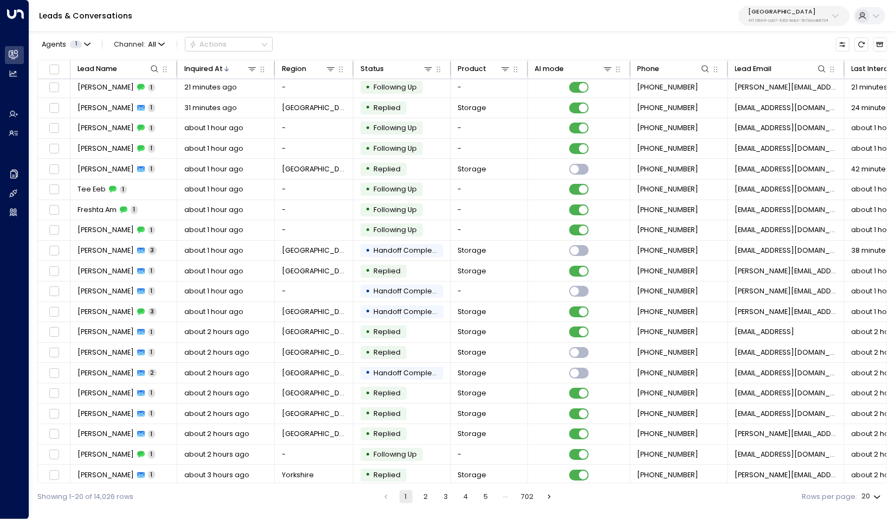
click at [430, 497] on button "2" at bounding box center [425, 496] width 13 height 13
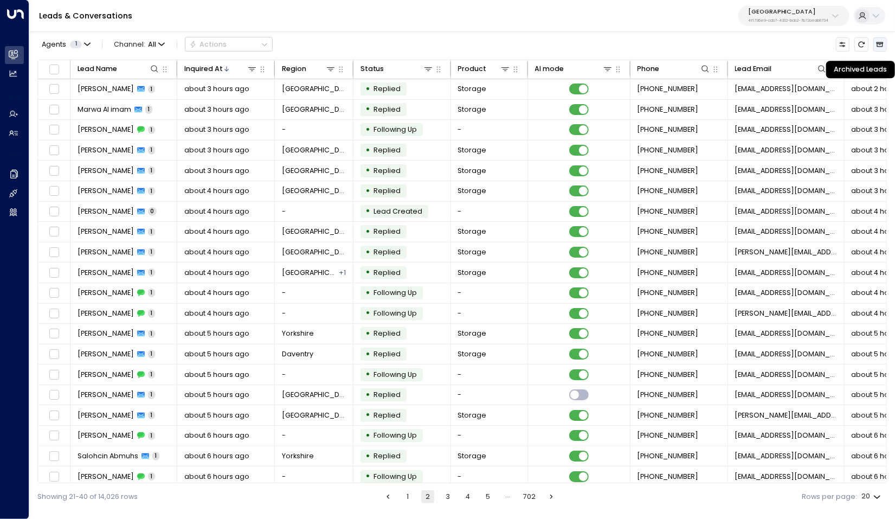
click at [879, 46] on icon "Archived Leads" at bounding box center [880, 45] width 8 height 8
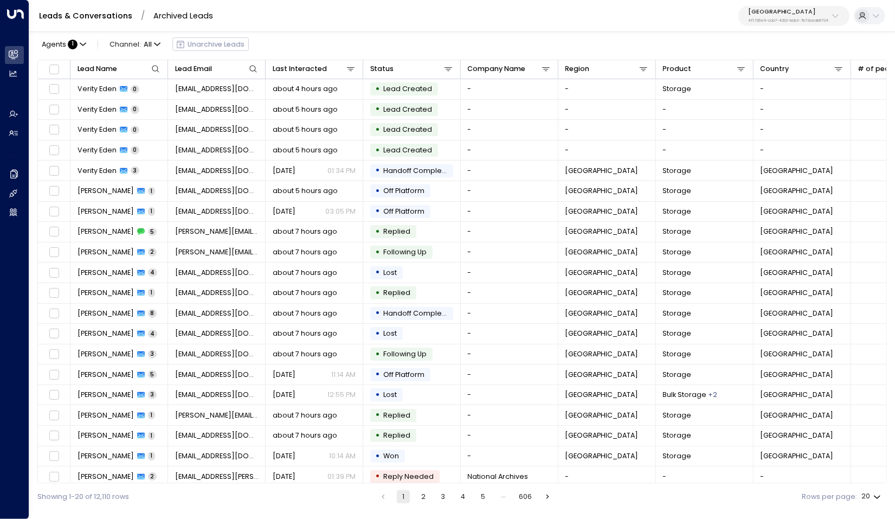
scroll to position [2, 0]
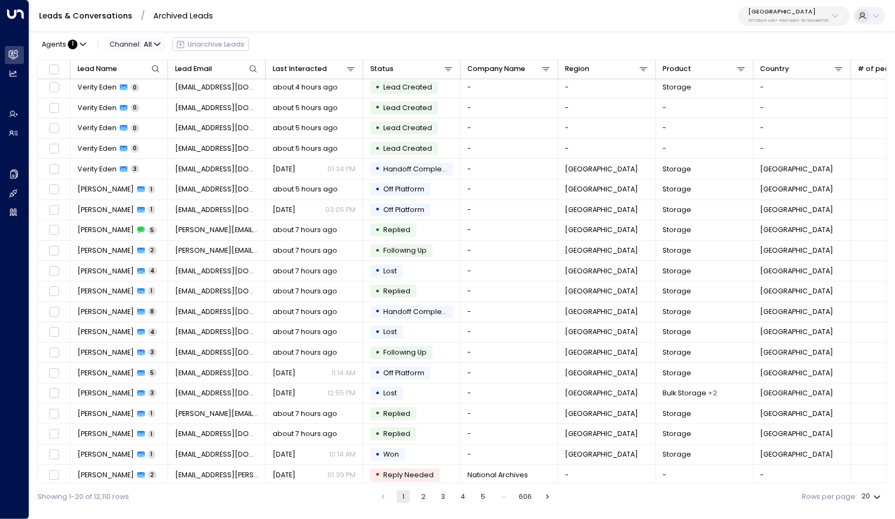
click at [158, 49] on span "Channel: All" at bounding box center [135, 44] width 59 height 14
click at [135, 73] on p "SMS" at bounding box center [131, 70] width 34 height 6
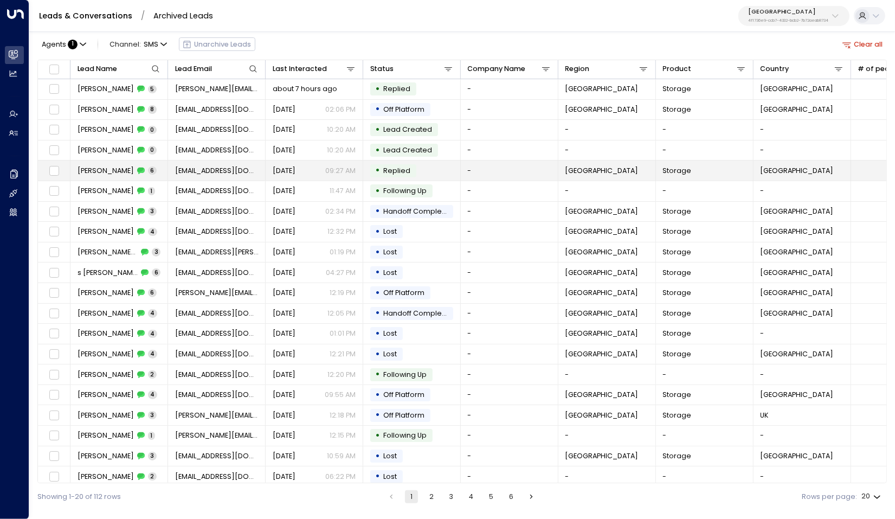
click at [165, 166] on td "Clive Hallifax 6" at bounding box center [119, 170] width 98 height 20
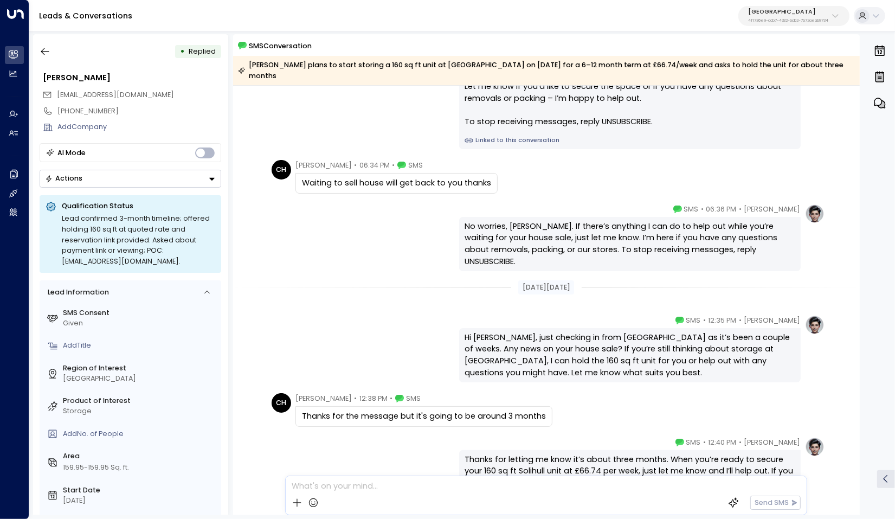
scroll to position [58, 0]
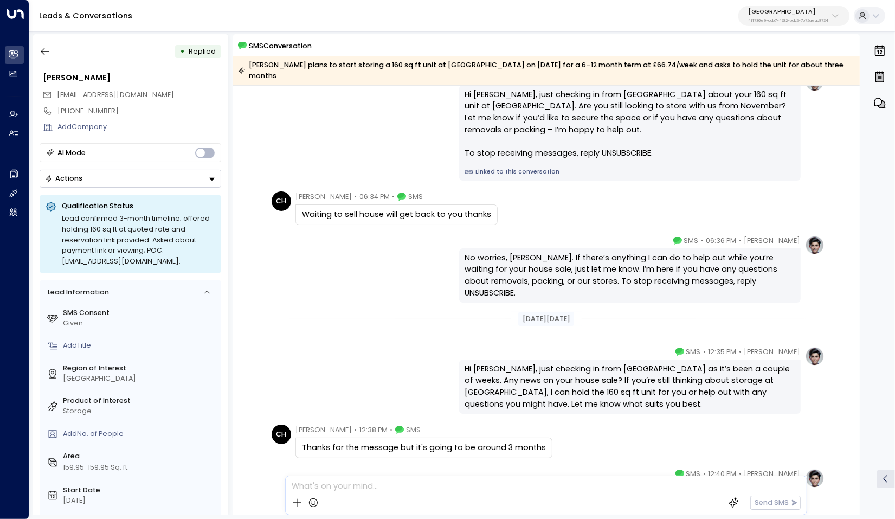
click at [533, 165] on div "Hi Clive, just checking in from Space Station about your 160 sq ft unit at Soli…" at bounding box center [629, 132] width 341 height 95
click at [527, 167] on link "Linked to this conversation" at bounding box center [628, 171] width 329 height 9
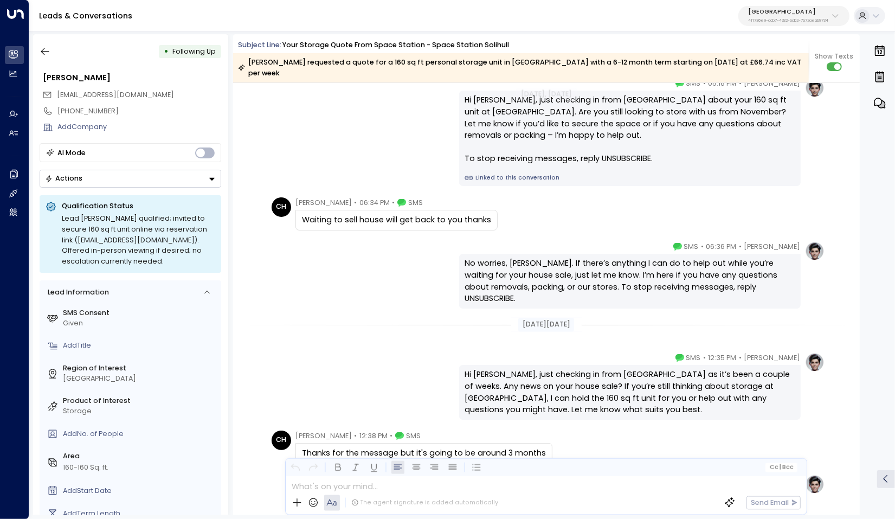
scroll to position [1039, 0]
click at [49, 57] on icon "button" at bounding box center [45, 51] width 11 height 11
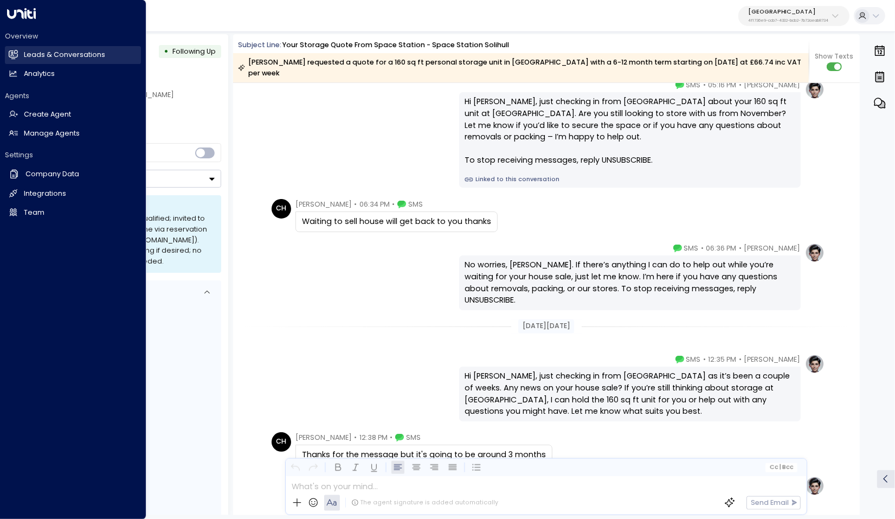
click at [31, 53] on h2 "Leads & Conversations" at bounding box center [64, 55] width 81 height 10
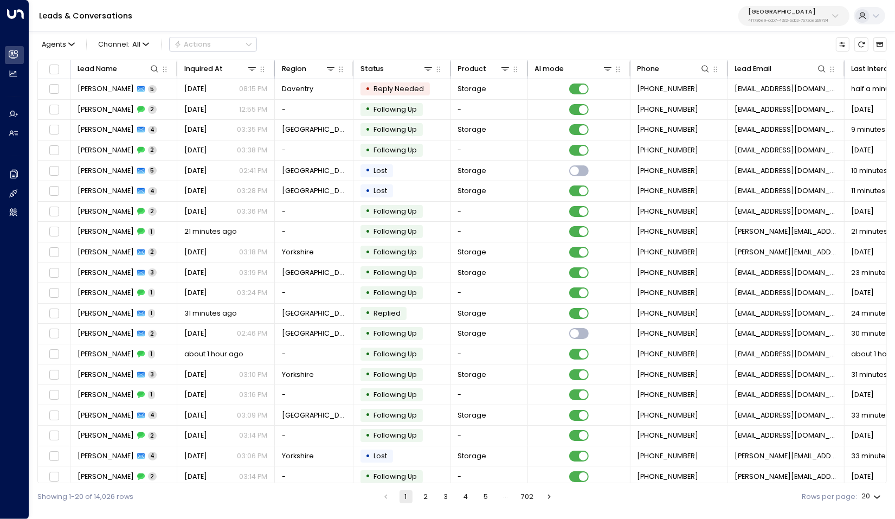
click at [161, 44] on div "Agents Channel: All Actions" at bounding box center [146, 44] width 219 height 21
click at [143, 44] on icon "button" at bounding box center [146, 44] width 7 height 7
click at [143, 96] on li "WhatsApp" at bounding box center [119, 91] width 47 height 9
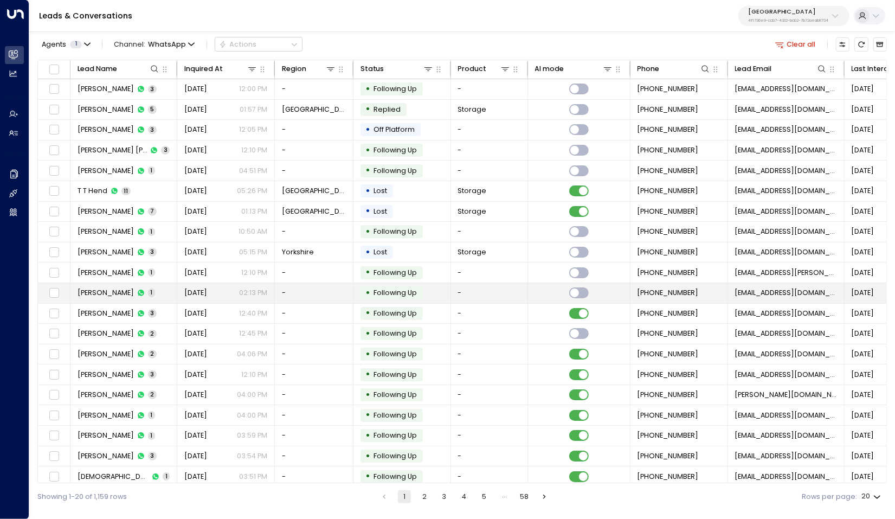
scroll to position [2, 0]
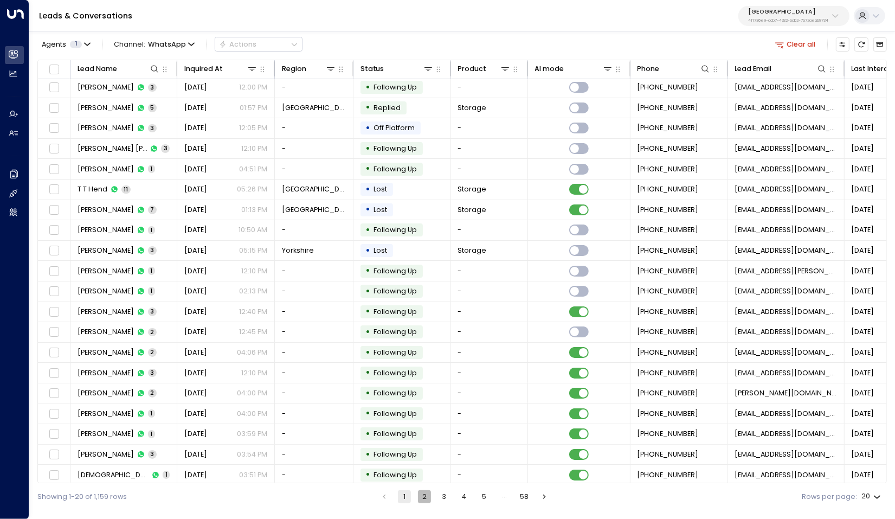
click at [422, 497] on button "2" at bounding box center [424, 496] width 13 height 13
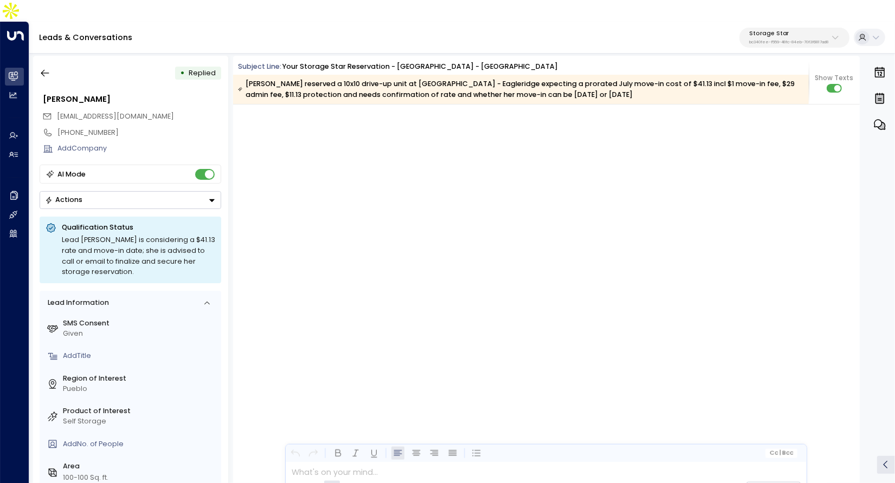
scroll to position [2117, 0]
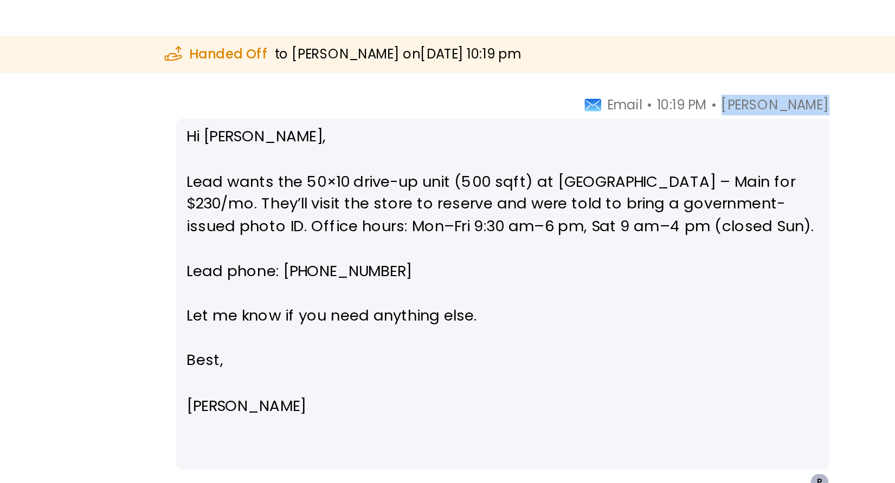
drag, startPoint x: 751, startPoint y: 150, endPoint x: 798, endPoint y: 152, distance: 47.7
click at [798, 169] on span "[PERSON_NAME]" at bounding box center [772, 174] width 56 height 11
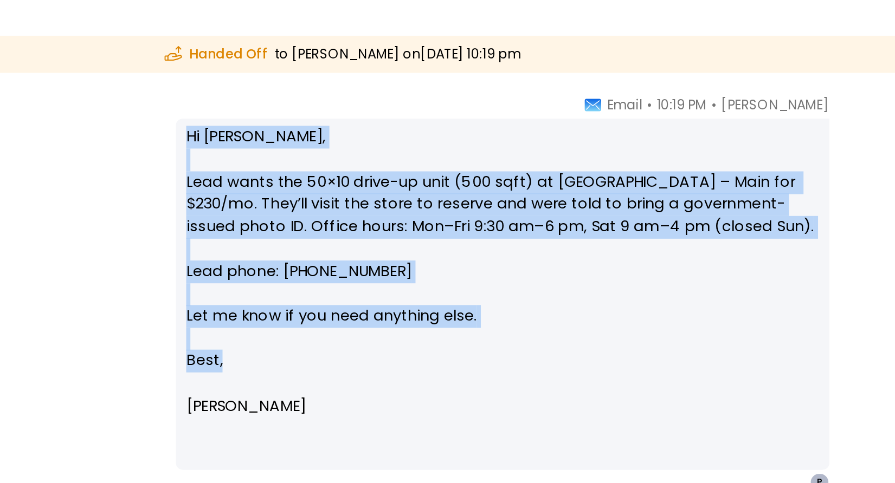
drag, startPoint x: 462, startPoint y: 170, endPoint x: 526, endPoint y: 286, distance: 132.0
click at [526, 286] on div "Hi [PERSON_NAME], Lead wants the 50×10 drive-up unit (500 sqft) at [GEOGRAPHIC_…" at bounding box center [629, 274] width 341 height 184
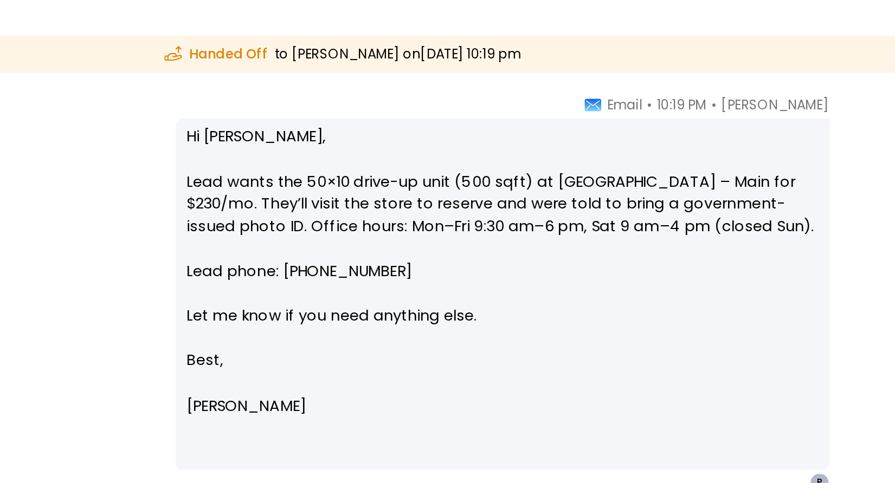
click at [528, 326] on p "[PERSON_NAME]" at bounding box center [628, 332] width 329 height 12
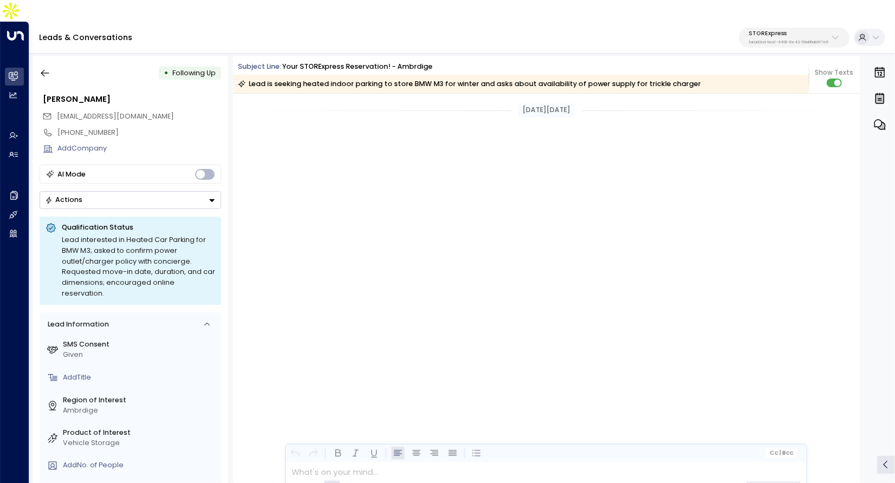
scroll to position [3702, 0]
